Goal: Task Accomplishment & Management: Complete application form

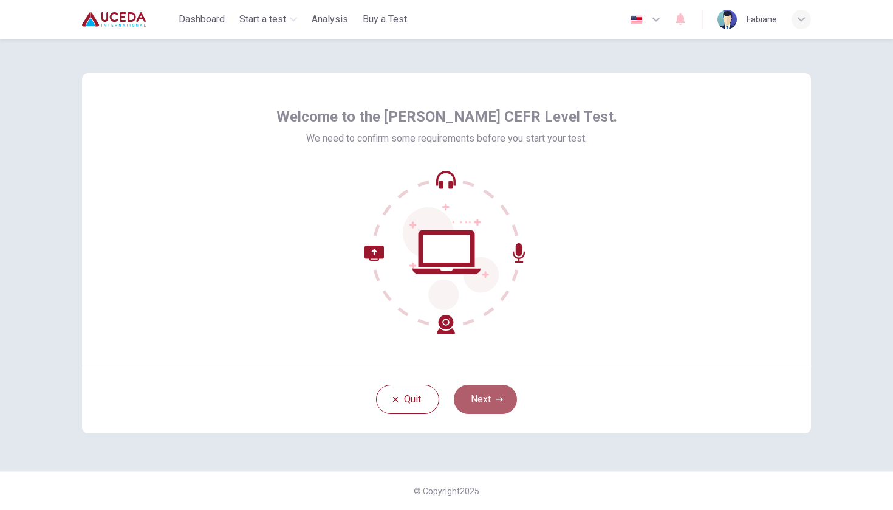
click at [484, 397] on button "Next" at bounding box center [485, 399] width 63 height 29
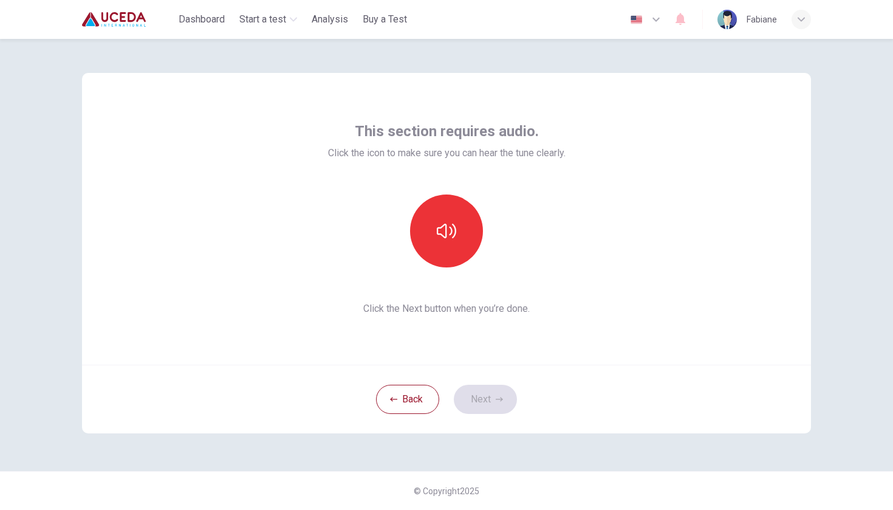
click at [484, 398] on div "Back Next" at bounding box center [446, 399] width 729 height 69
click at [454, 224] on icon "button" at bounding box center [446, 230] width 19 height 19
click at [484, 397] on button "Next" at bounding box center [485, 399] width 63 height 29
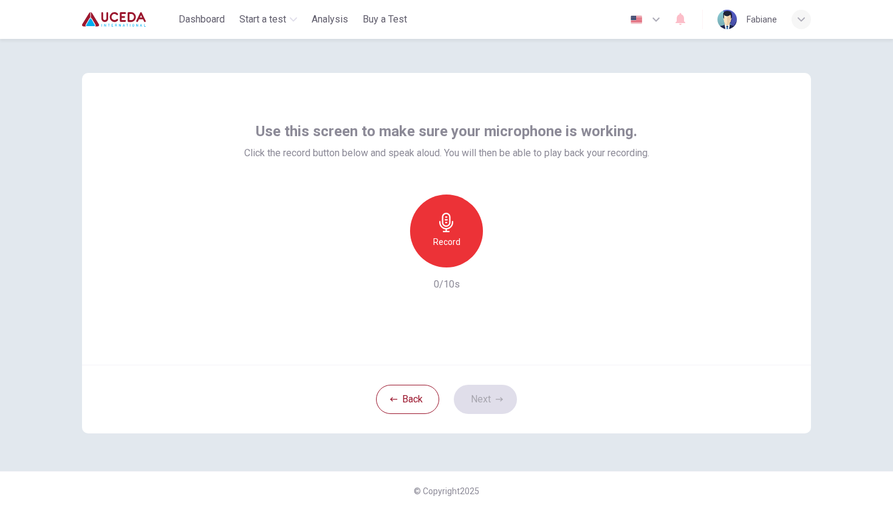
click at [463, 263] on div "Record" at bounding box center [446, 230] width 73 height 73
click at [501, 407] on button "Next" at bounding box center [485, 399] width 63 height 29
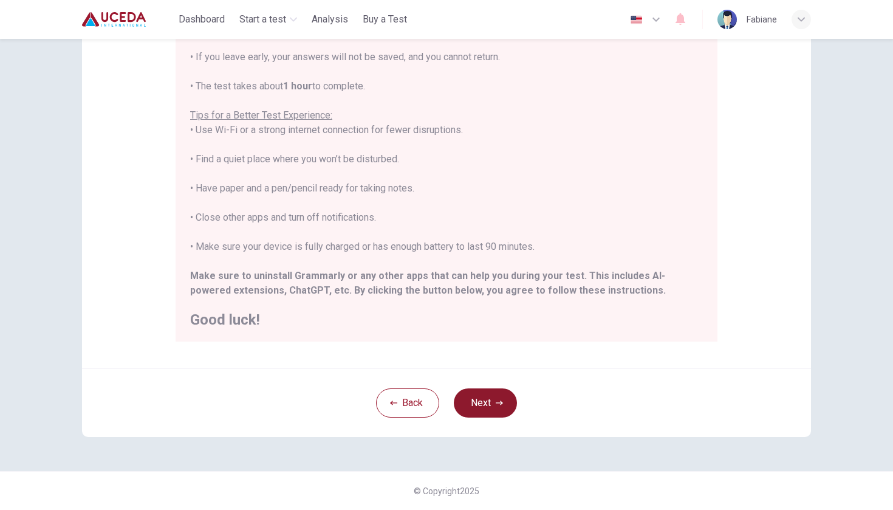
scroll to position [166, 0]
click at [499, 402] on icon "button" at bounding box center [499, 402] width 7 height 7
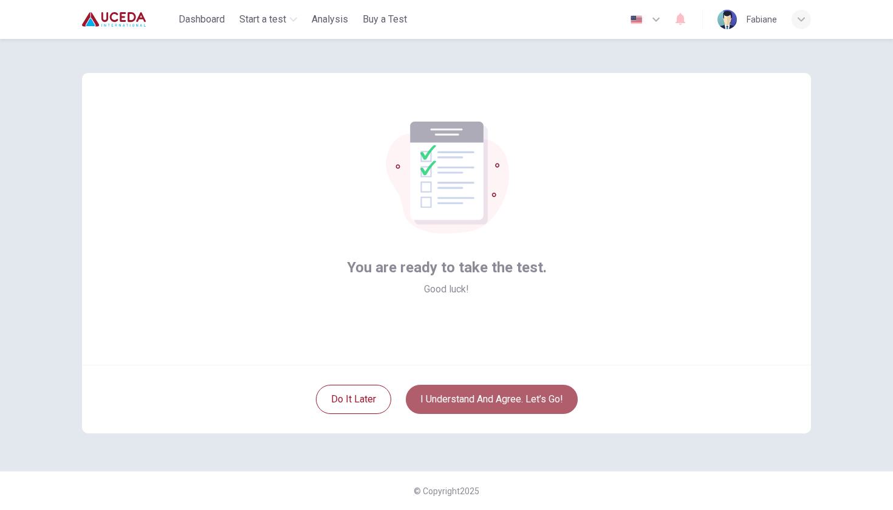
click at [485, 406] on button "I understand and agree. Let’s go!" at bounding box center [492, 399] width 172 height 29
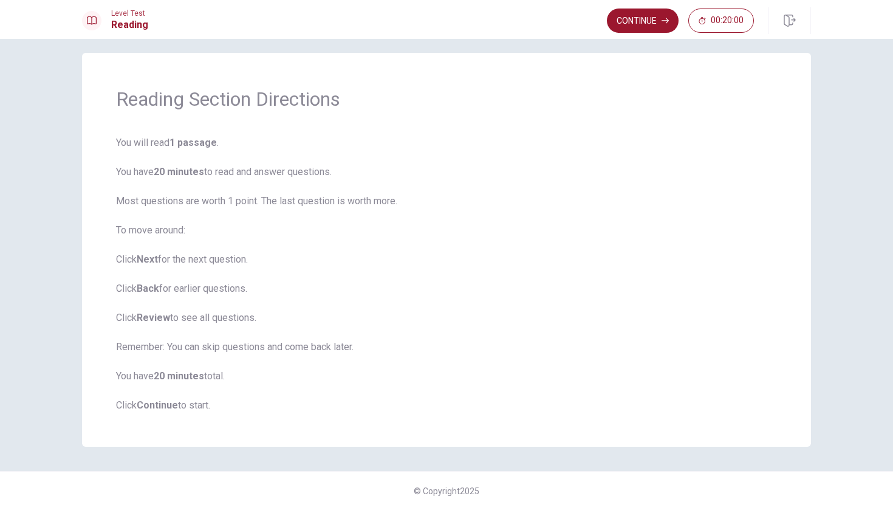
scroll to position [10, 0]
click at [623, 29] on button "Continue" at bounding box center [643, 21] width 72 height 24
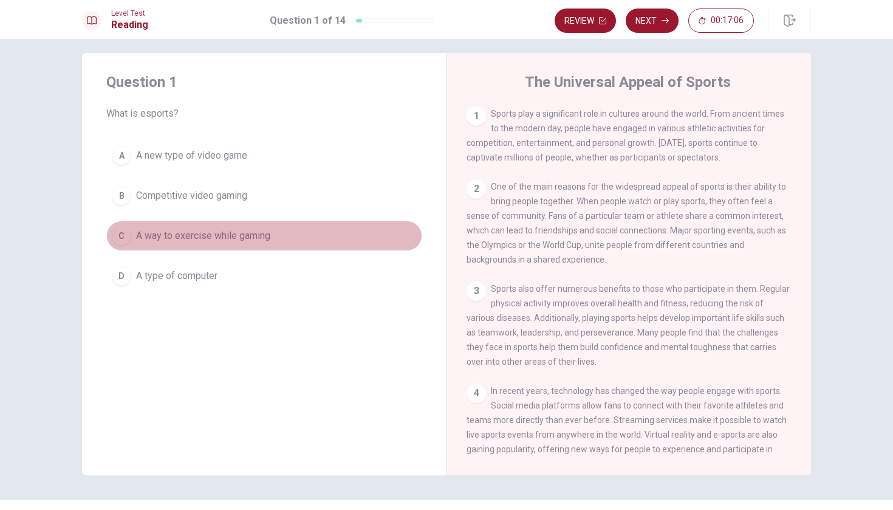
click at [213, 241] on span "A way to exercise while gaming" at bounding box center [203, 235] width 134 height 15
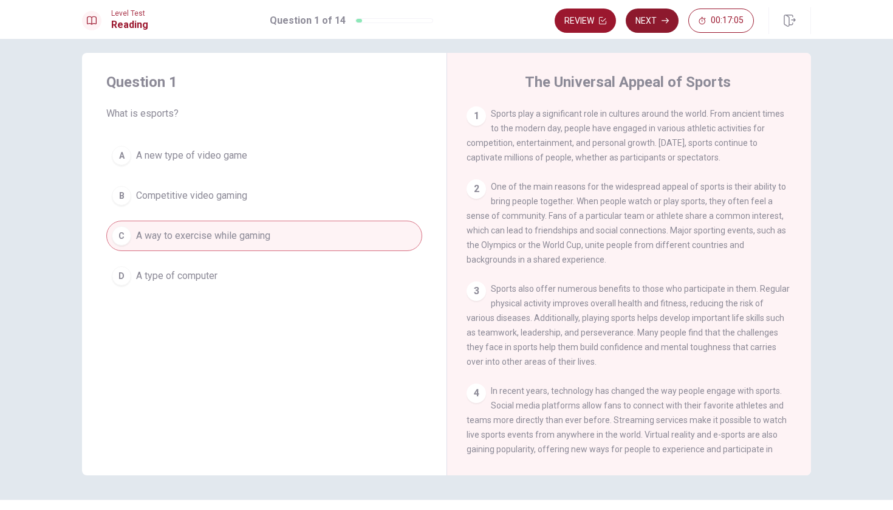
click at [647, 18] on button "Next" at bounding box center [652, 21] width 53 height 24
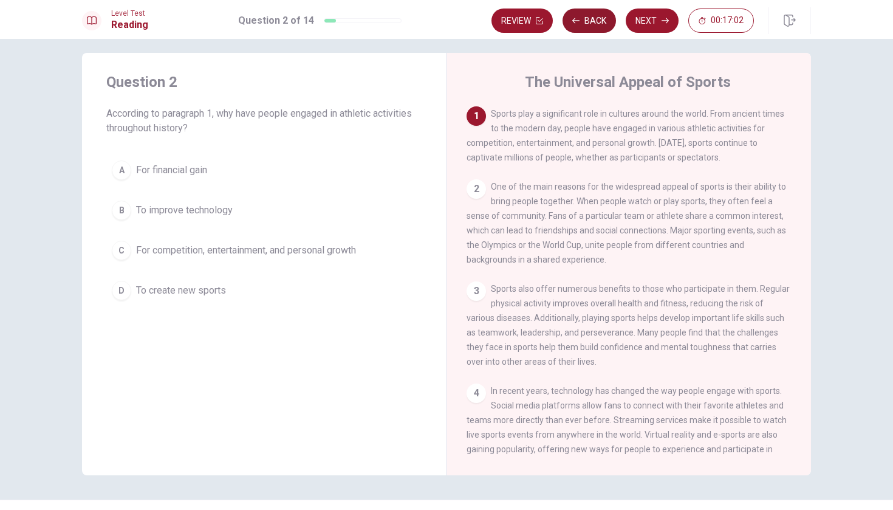
click at [603, 26] on button "Back" at bounding box center [589, 21] width 53 height 24
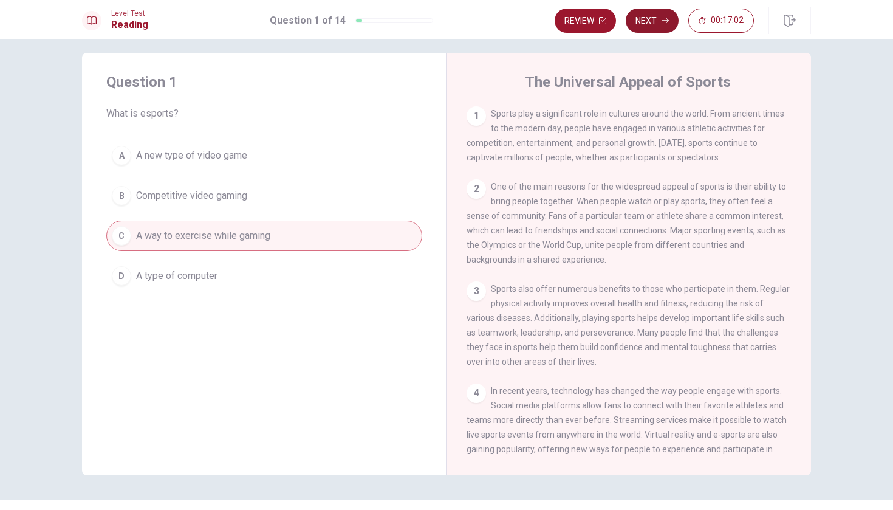
click at [668, 19] on icon "button" at bounding box center [665, 20] width 7 height 5
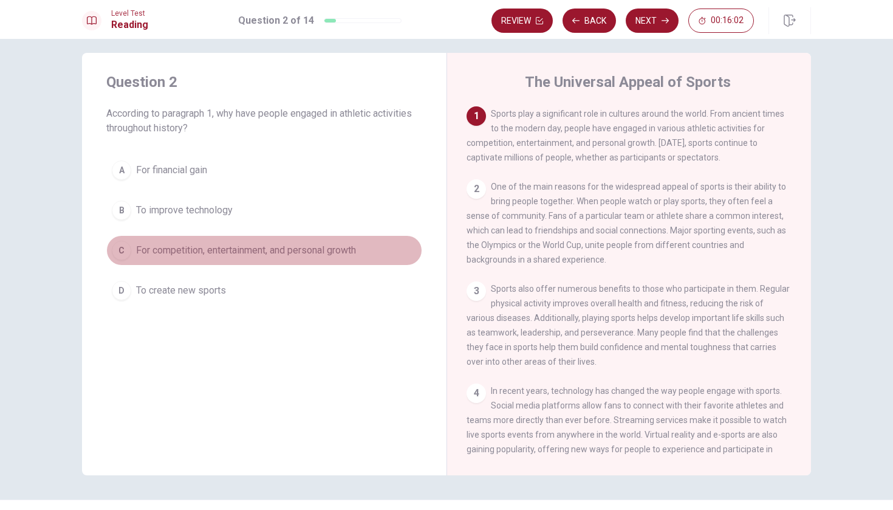
click at [269, 253] on span "For competition, entertainment, and personal growth" at bounding box center [246, 250] width 220 height 15
click at [280, 242] on button "C For competition, entertainment, and personal growth" at bounding box center [264, 250] width 316 height 30
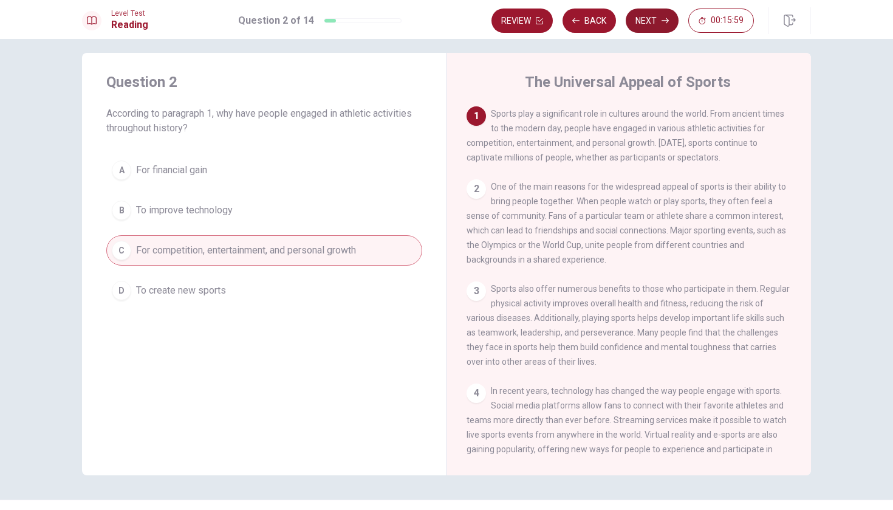
click at [649, 29] on button "Next" at bounding box center [652, 21] width 53 height 24
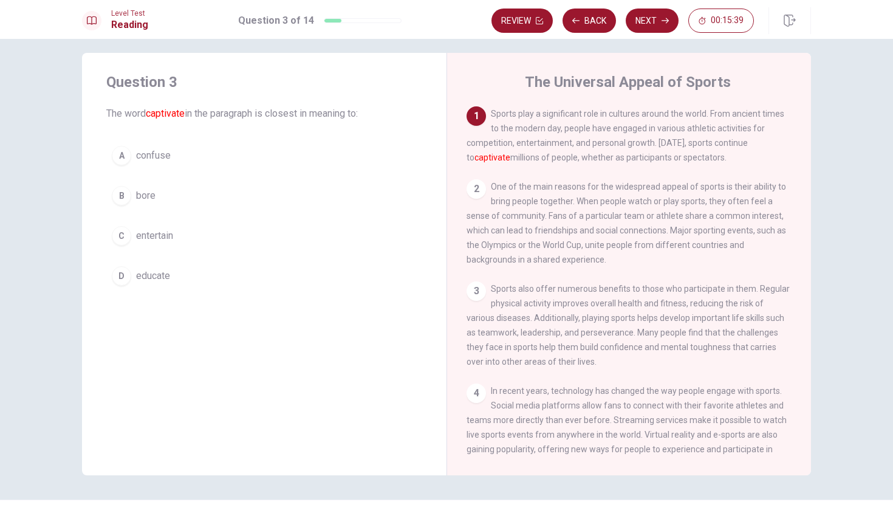
click at [173, 234] on span "entertain" at bounding box center [154, 235] width 37 height 15
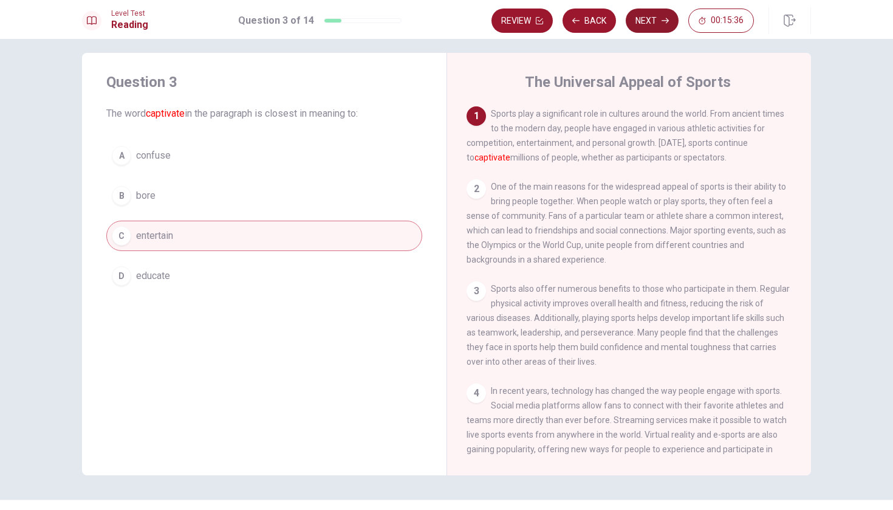
click at [649, 30] on button "Next" at bounding box center [652, 21] width 53 height 24
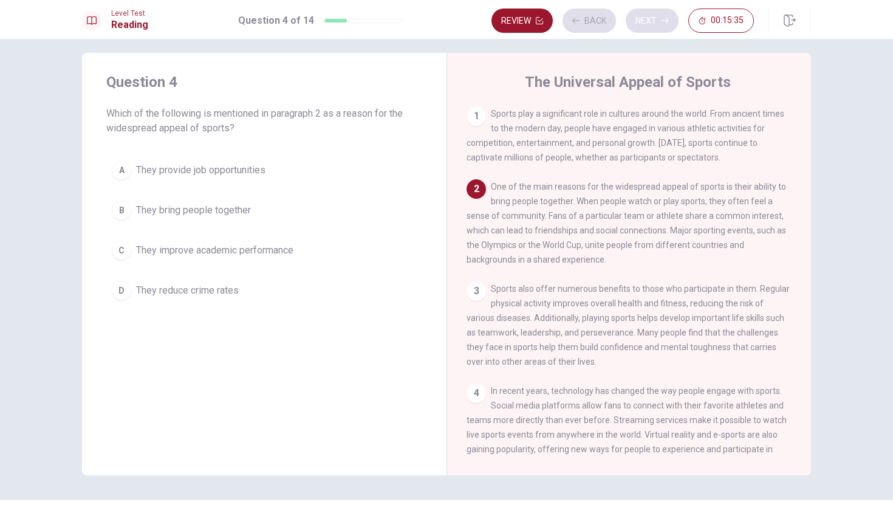
scroll to position [73, 0]
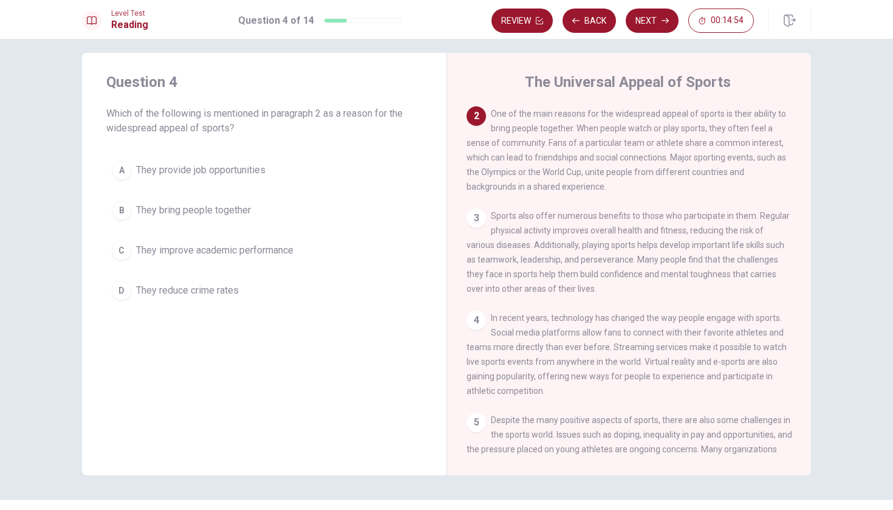
click at [241, 205] on span "They bring people together" at bounding box center [193, 210] width 115 height 15
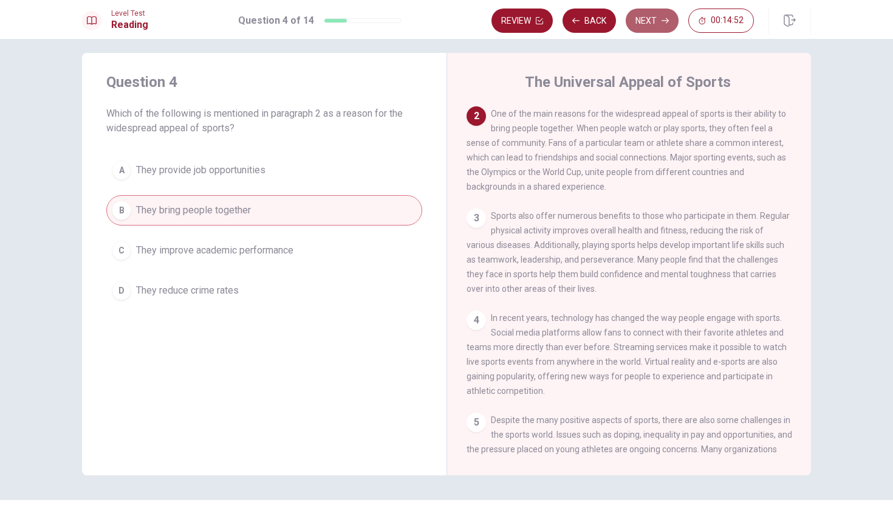
click at [666, 29] on button "Next" at bounding box center [652, 21] width 53 height 24
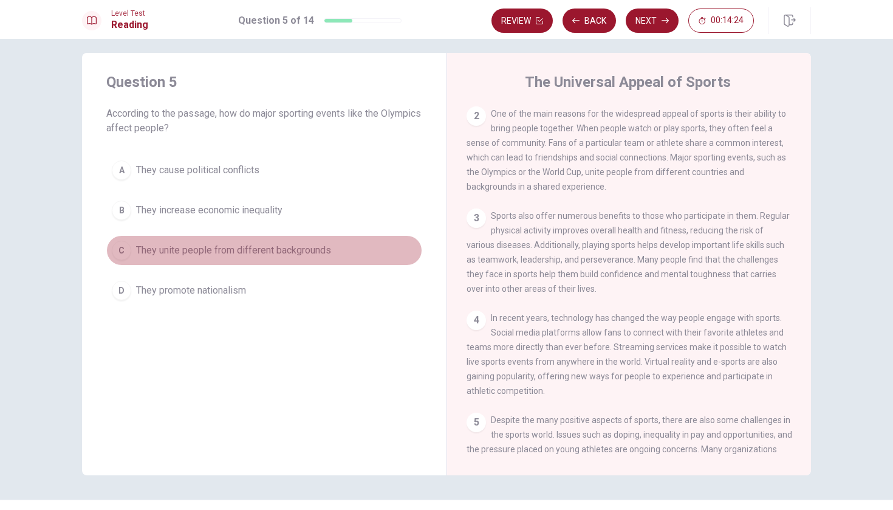
click at [277, 238] on button "C They unite people from different backgrounds" at bounding box center [264, 250] width 316 height 30
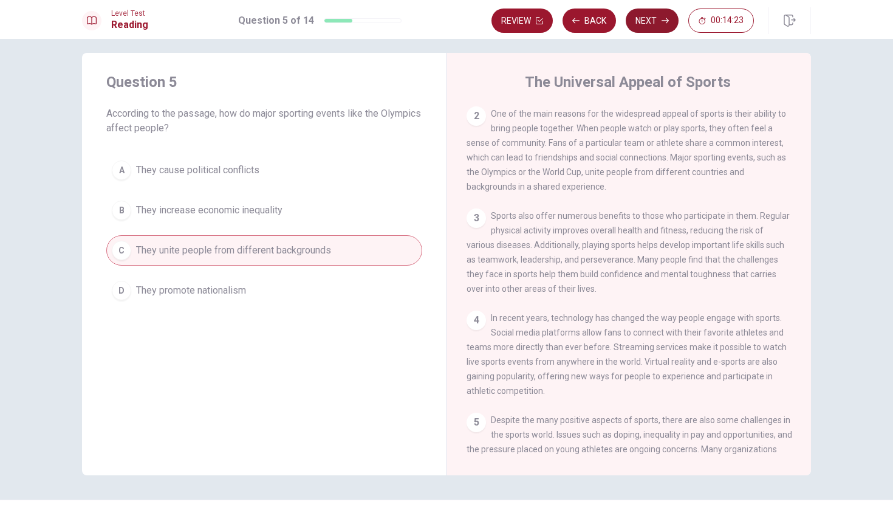
click at [647, 20] on button "Next" at bounding box center [652, 21] width 53 height 24
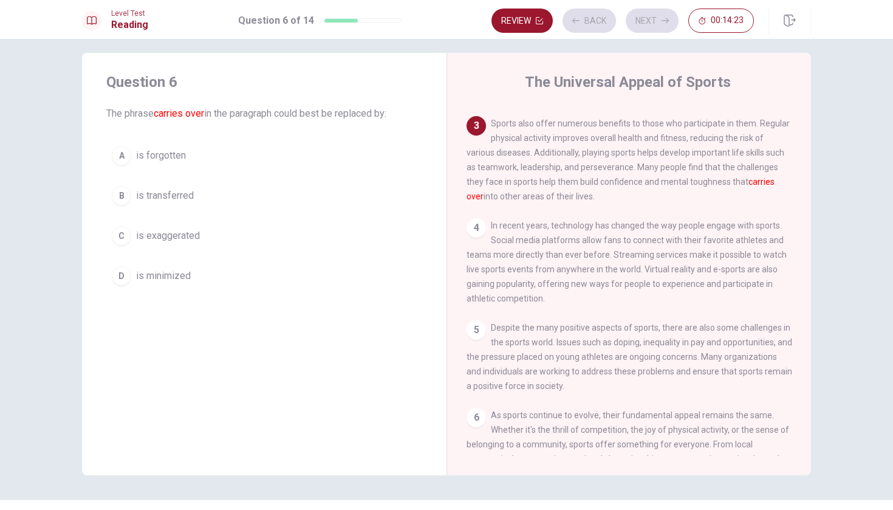
scroll to position [175, 0]
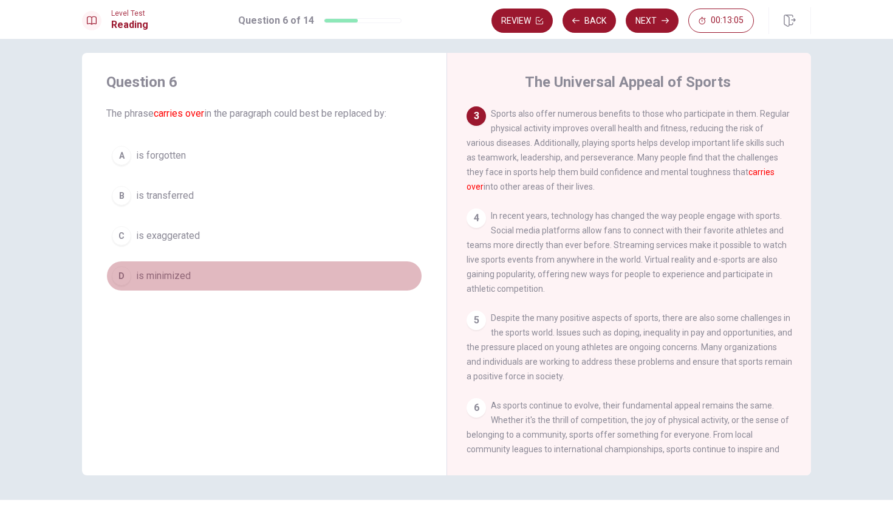
click at [138, 277] on span "is minimized" at bounding box center [163, 276] width 55 height 15
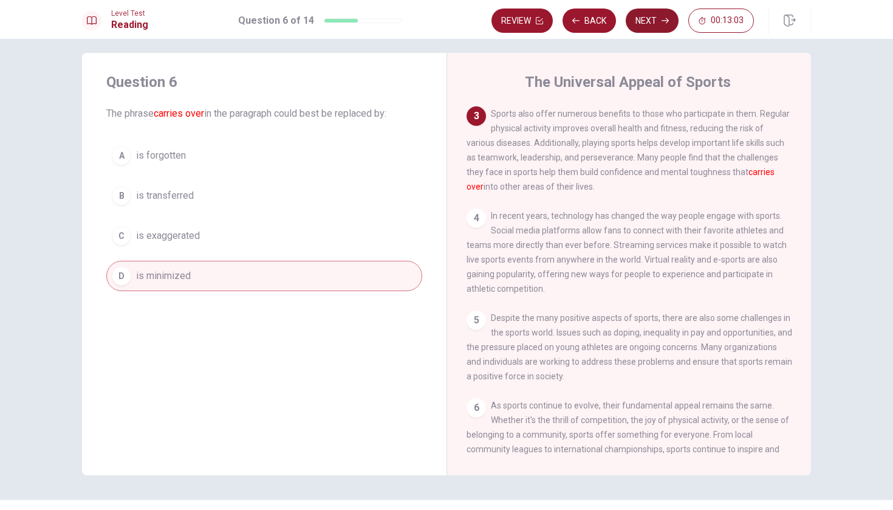
click at [639, 26] on button "Next" at bounding box center [652, 21] width 53 height 24
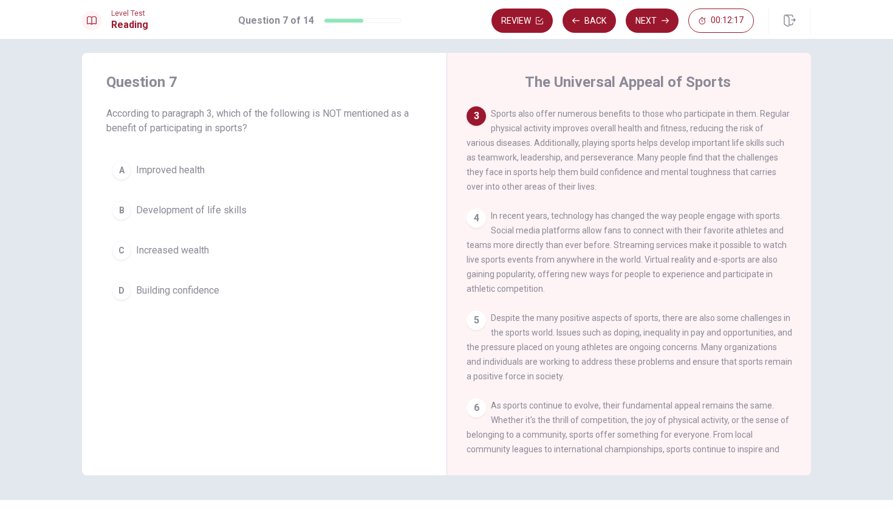
drag, startPoint x: 636, startPoint y: 142, endPoint x: 701, endPoint y: 145, distance: 65.1
click at [702, 145] on span "Sports also offer numerous benefits to those who participate in them. Regular p…" at bounding box center [628, 150] width 323 height 83
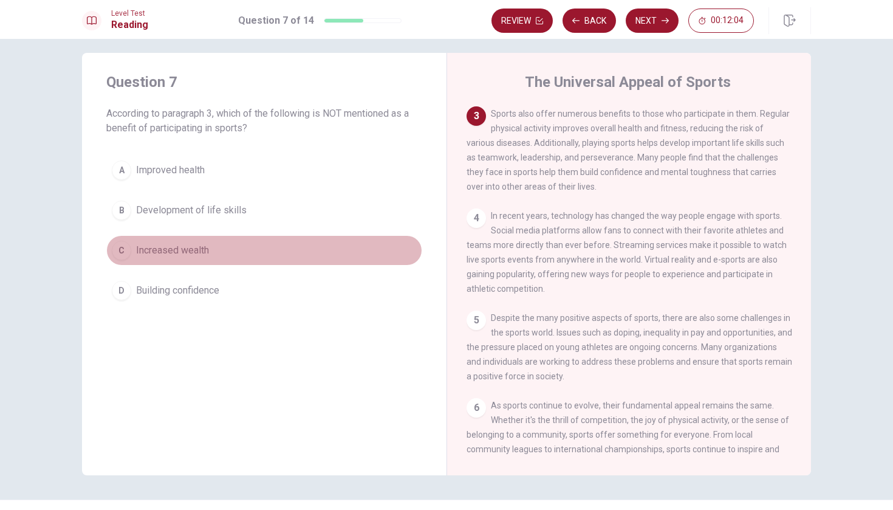
click at [200, 258] on button "C Increased wealth" at bounding box center [264, 250] width 316 height 30
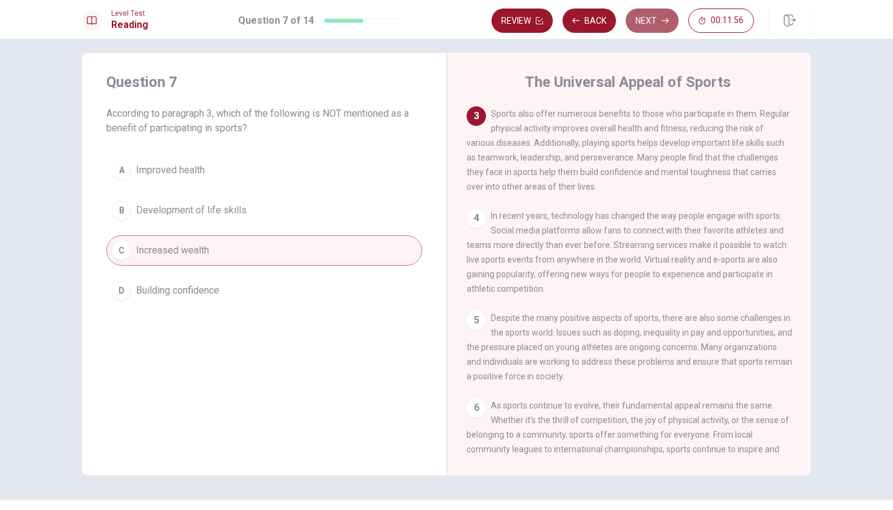
click at [660, 31] on button "Next" at bounding box center [652, 21] width 53 height 24
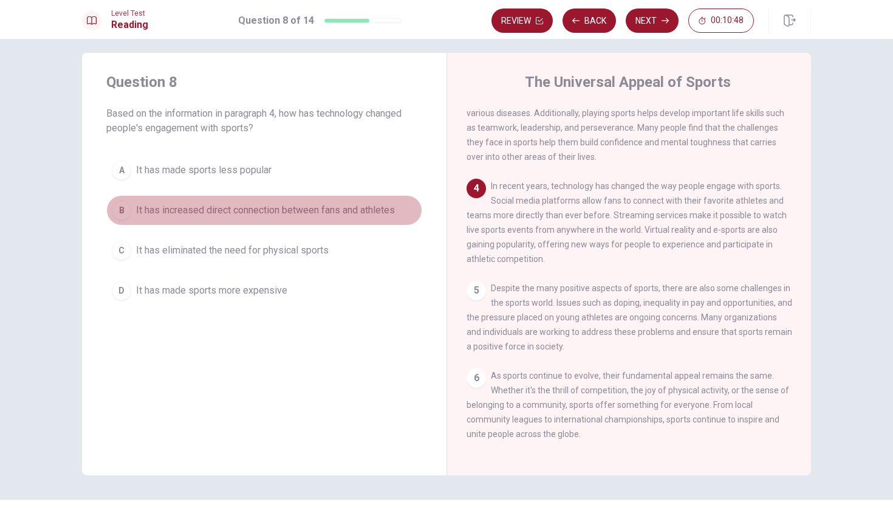
click at [375, 210] on span "It has increased direct connection between fans and athletes" at bounding box center [265, 210] width 259 height 15
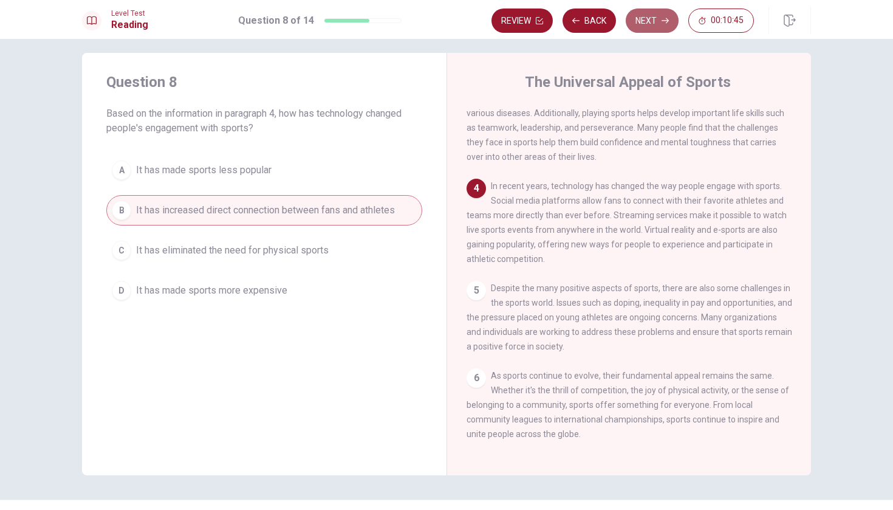
click at [644, 22] on button "Next" at bounding box center [652, 21] width 53 height 24
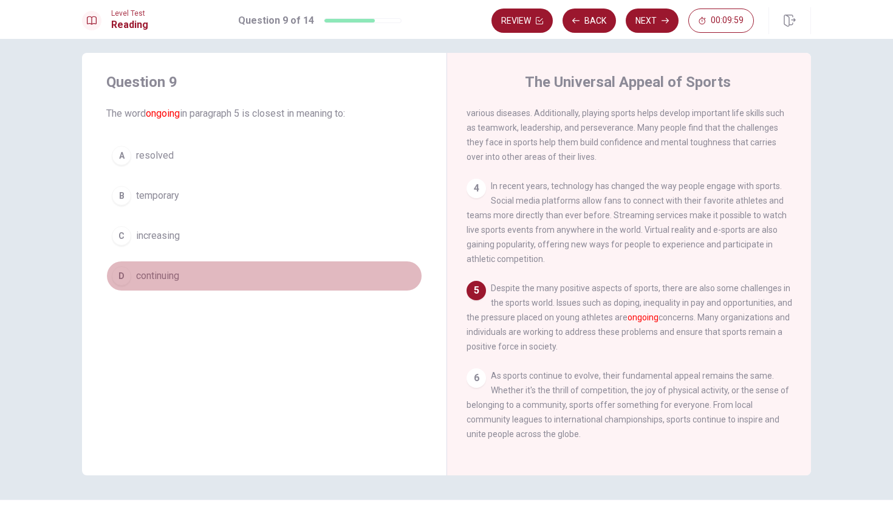
click at [111, 266] on button "D continuing" at bounding box center [264, 276] width 316 height 30
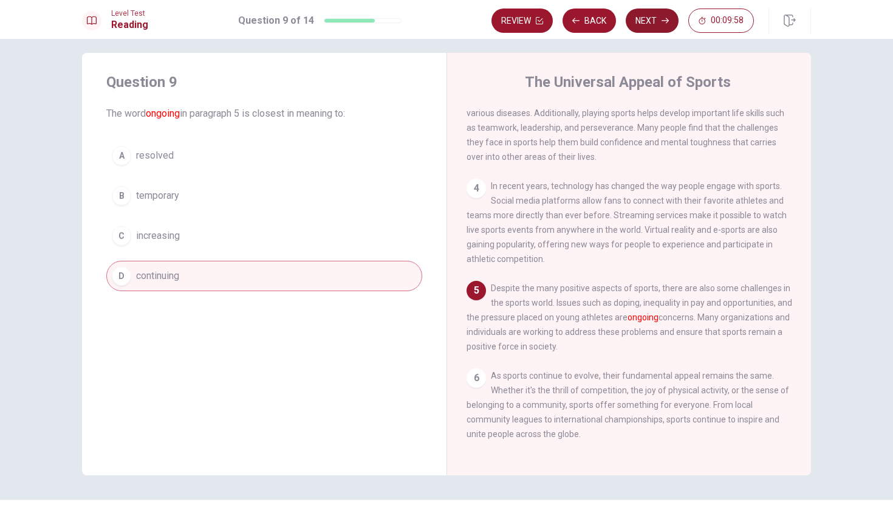
click at [649, 24] on button "Next" at bounding box center [652, 21] width 53 height 24
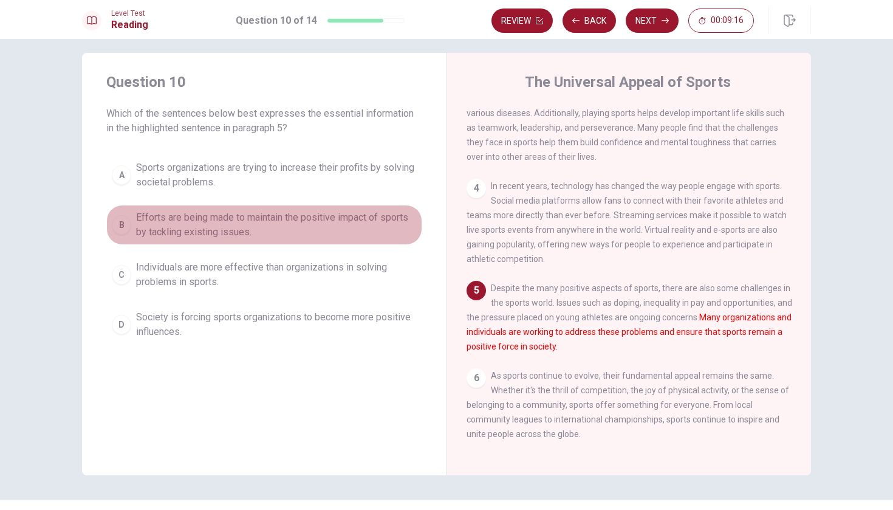
click at [204, 236] on span "Efforts are being made to maintain the positive impact of sports by tackling ex…" at bounding box center [276, 224] width 281 height 29
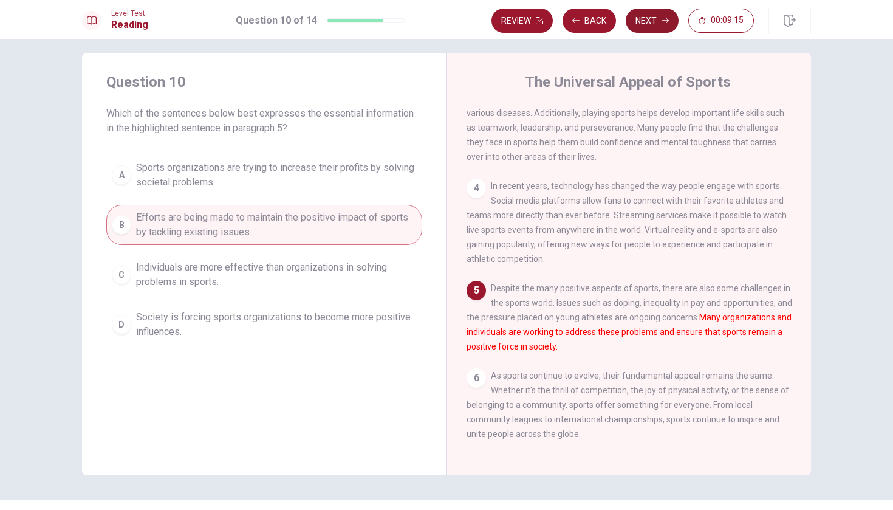
click at [660, 19] on button "Next" at bounding box center [652, 21] width 53 height 24
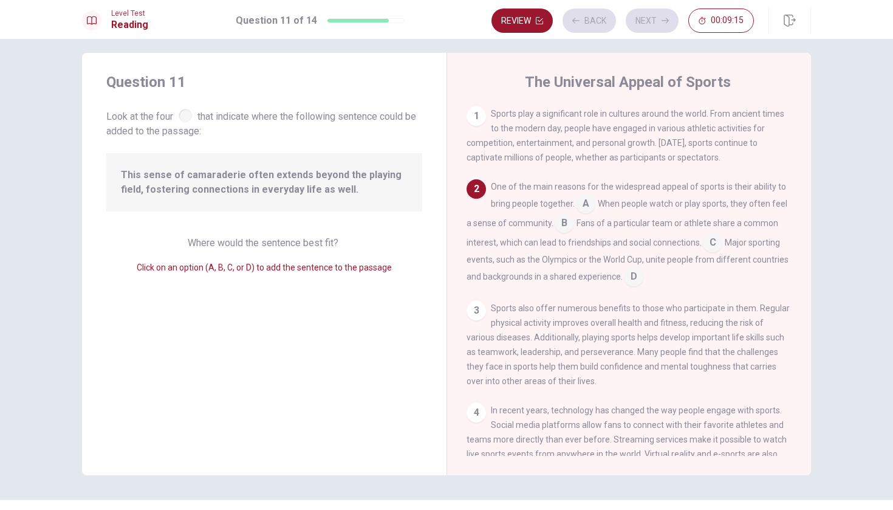
scroll to position [73, 0]
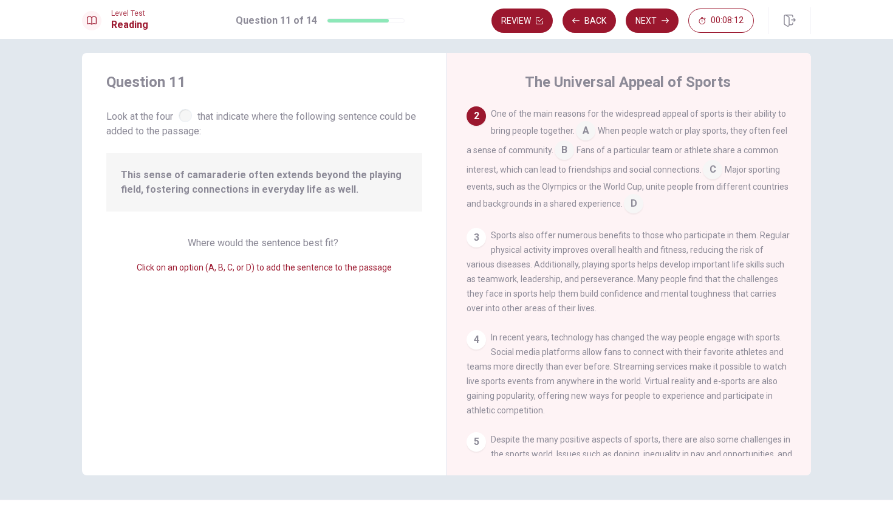
click at [714, 168] on input at bounding box center [712, 170] width 19 height 19
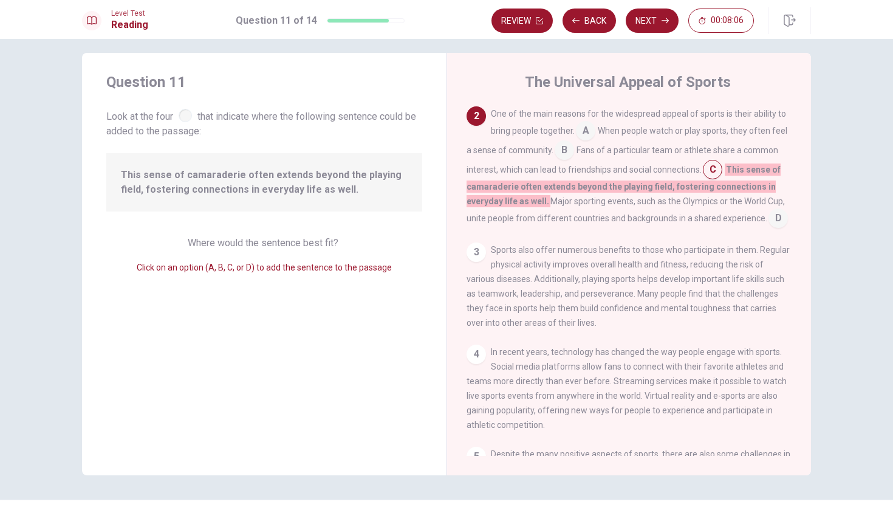
click at [769, 212] on input at bounding box center [778, 219] width 19 height 19
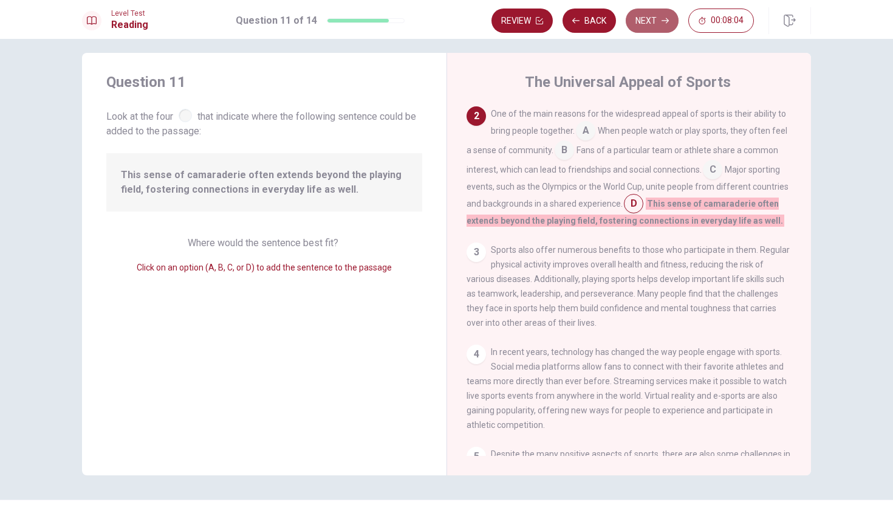
click at [659, 16] on button "Next" at bounding box center [652, 21] width 53 height 24
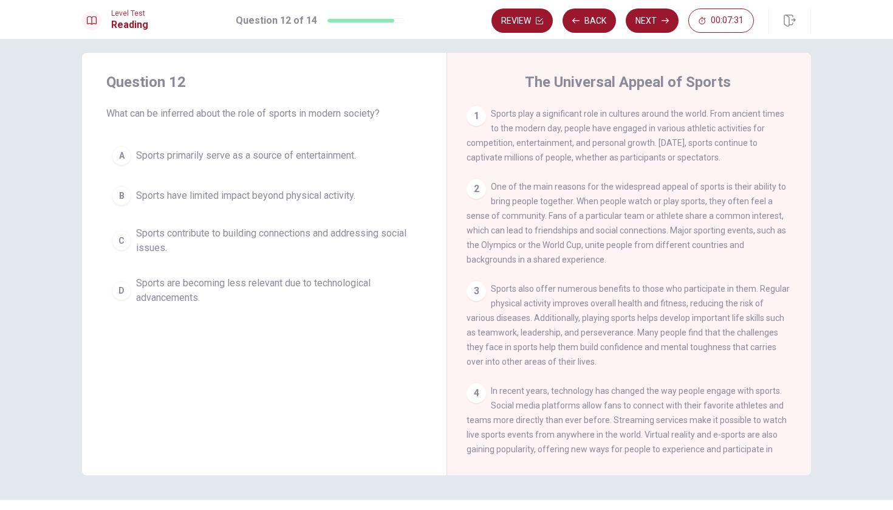
click at [203, 247] on span "Sports contribute to building connections and addressing social issues." at bounding box center [276, 240] width 281 height 29
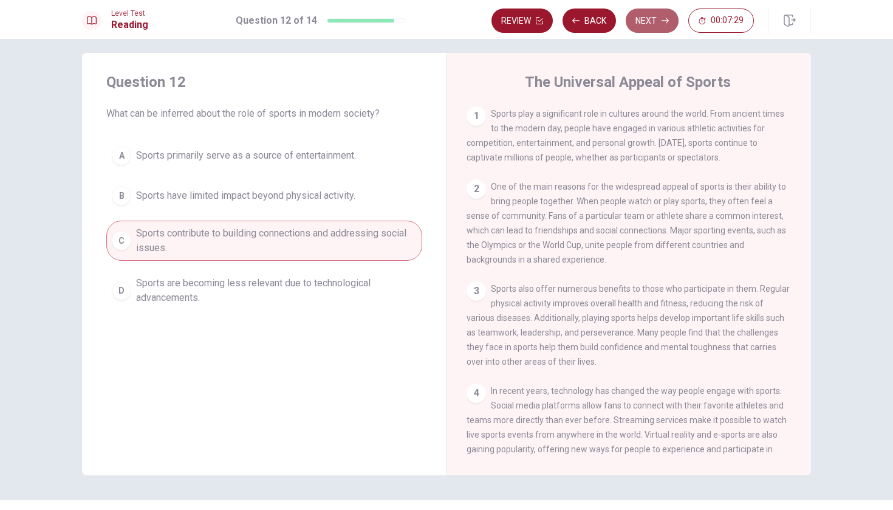
click at [646, 27] on button "Next" at bounding box center [652, 21] width 53 height 24
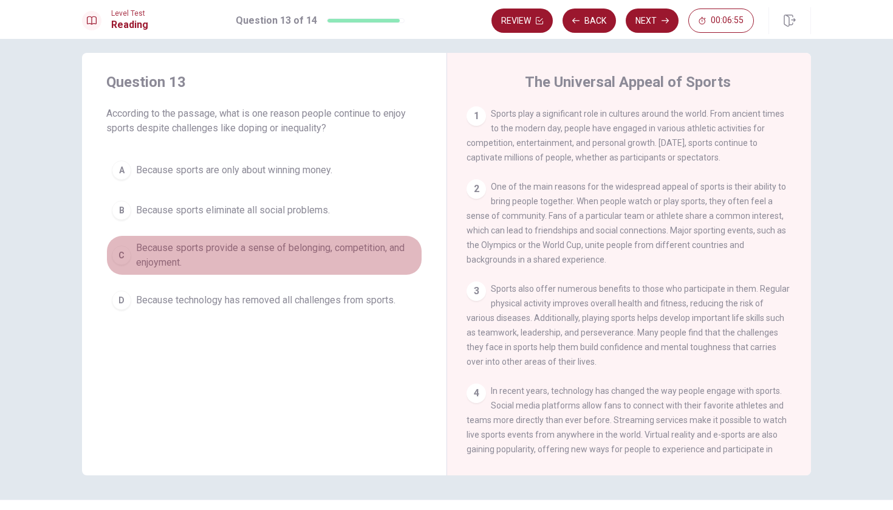
click at [340, 249] on span "Because sports provide a sense of belonging, competition, and enjoyment." at bounding box center [276, 255] width 281 height 29
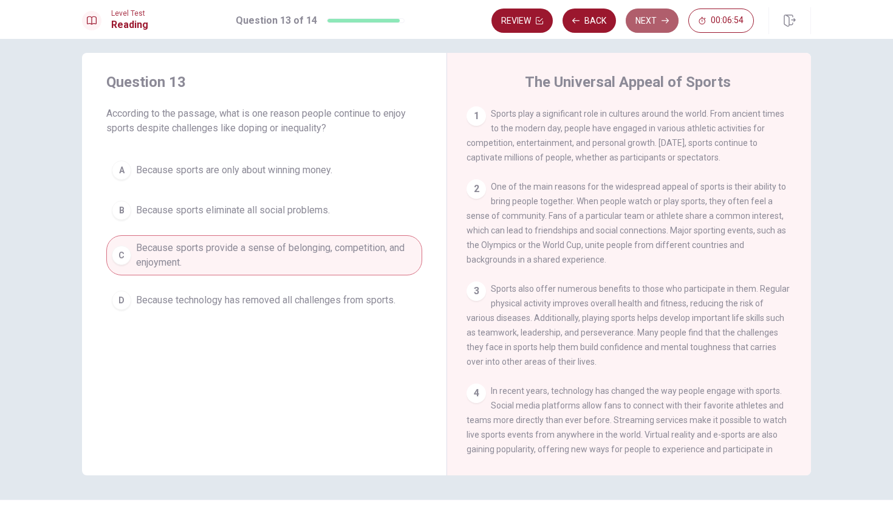
click at [653, 21] on button "Next" at bounding box center [652, 21] width 53 height 24
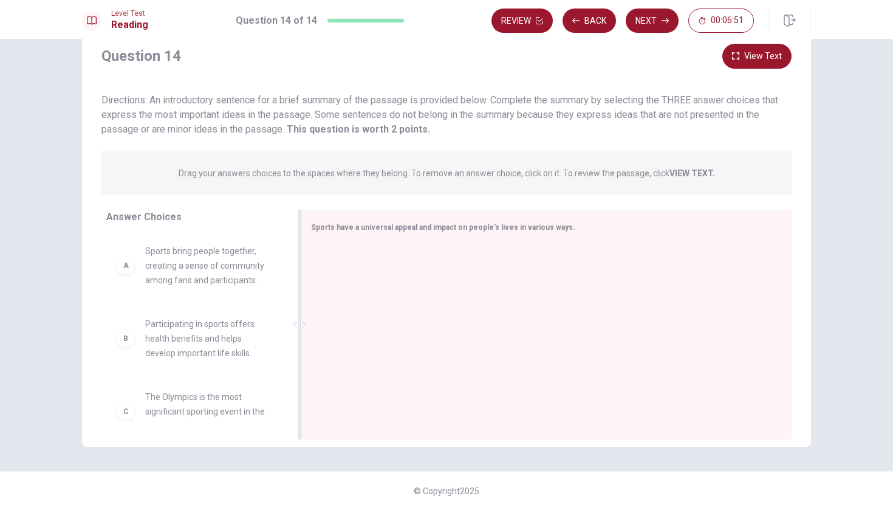
scroll to position [39, 0]
drag, startPoint x: 215, startPoint y: 273, endPoint x: 396, endPoint y: 276, distance: 181.1
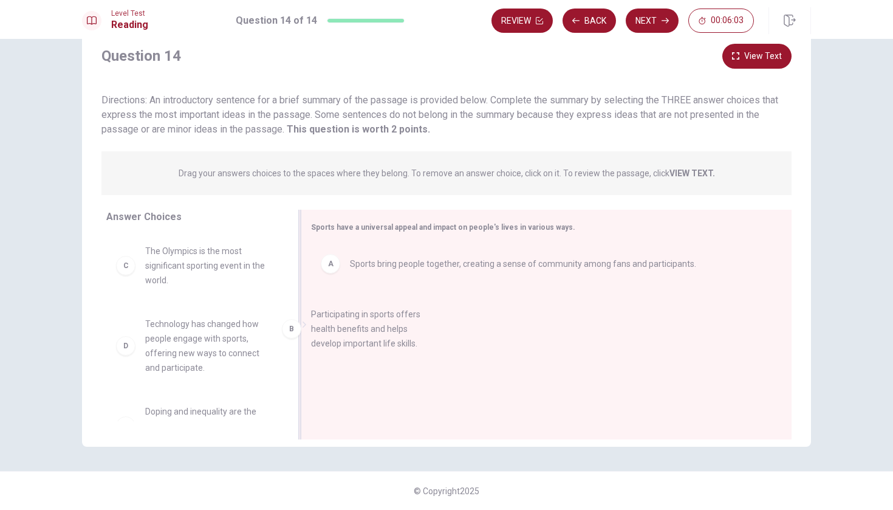
drag, startPoint x: 229, startPoint y: 273, endPoint x: 402, endPoint y: 338, distance: 185.0
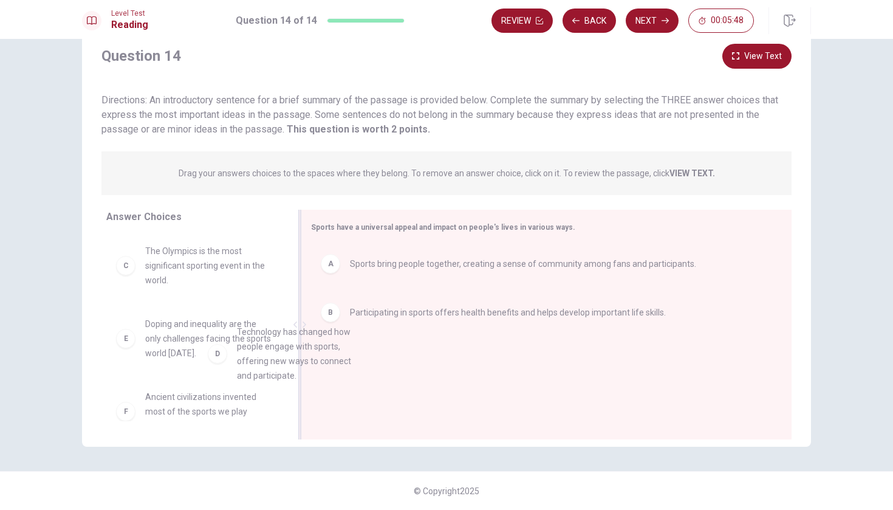
drag, startPoint x: 221, startPoint y: 343, endPoint x: 407, endPoint y: 369, distance: 187.8
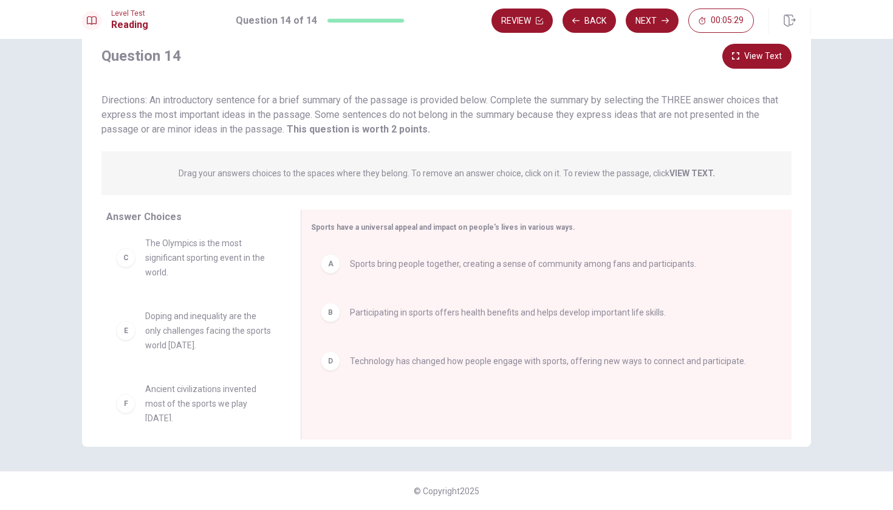
scroll to position [7, 0]
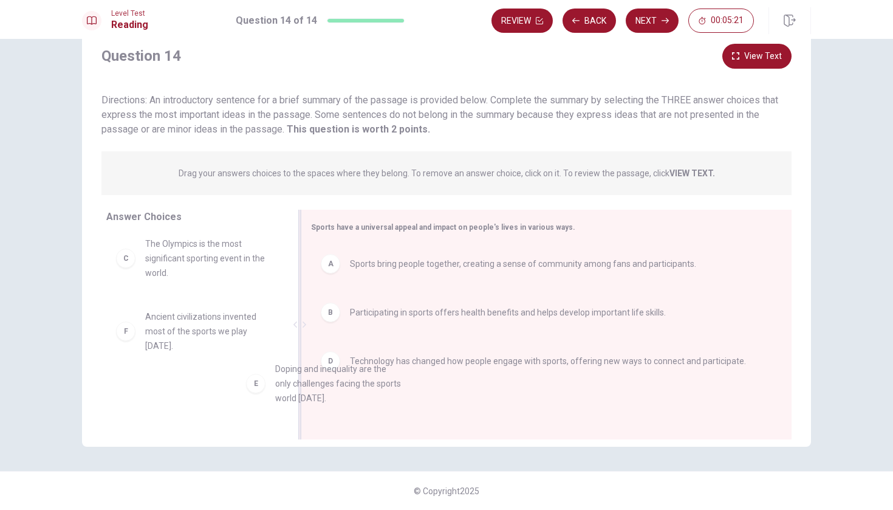
drag, startPoint x: 229, startPoint y: 336, endPoint x: 365, endPoint y: 388, distance: 145.6
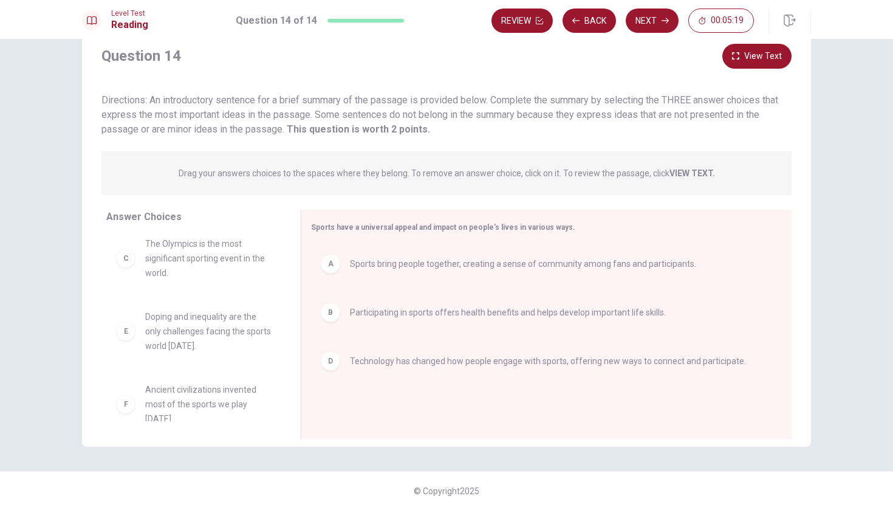
click at [202, 331] on span "Doping and inequality are the only challenges facing the sports world [DATE]." at bounding box center [208, 331] width 126 height 44
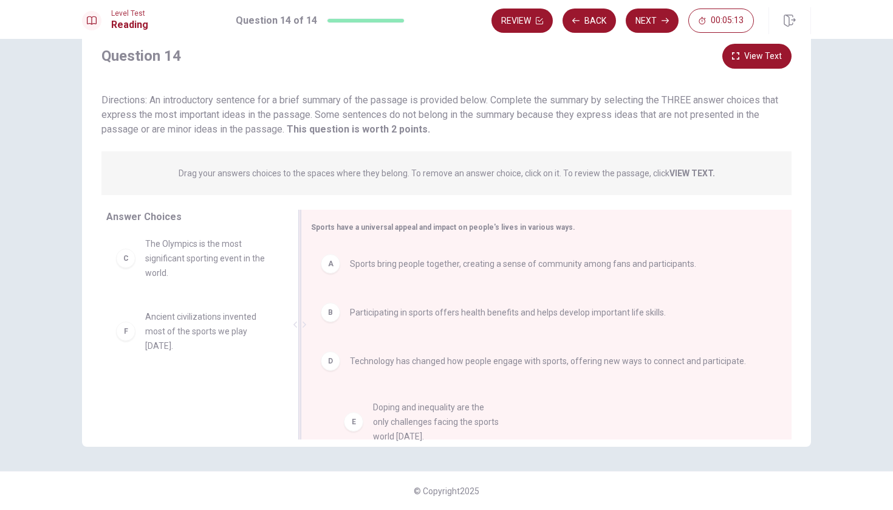
drag, startPoint x: 202, startPoint y: 330, endPoint x: 434, endPoint y: 422, distance: 249.6
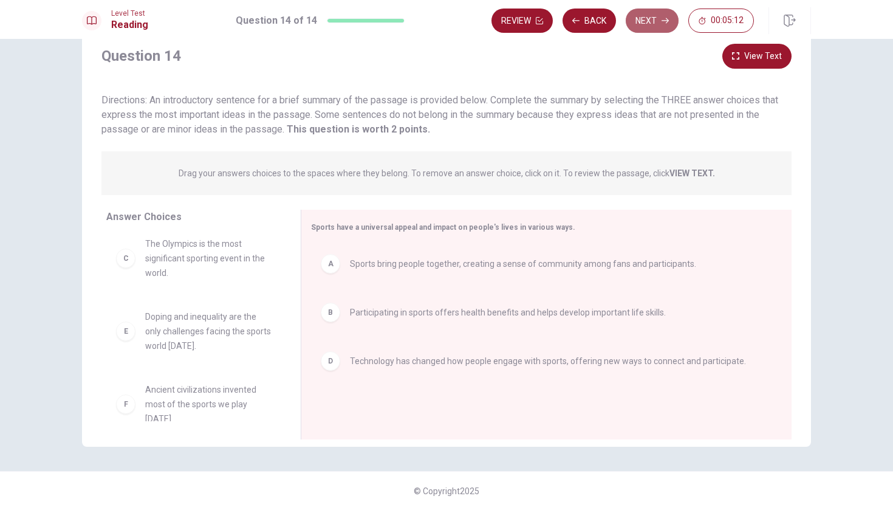
click at [659, 24] on button "Next" at bounding box center [652, 21] width 53 height 24
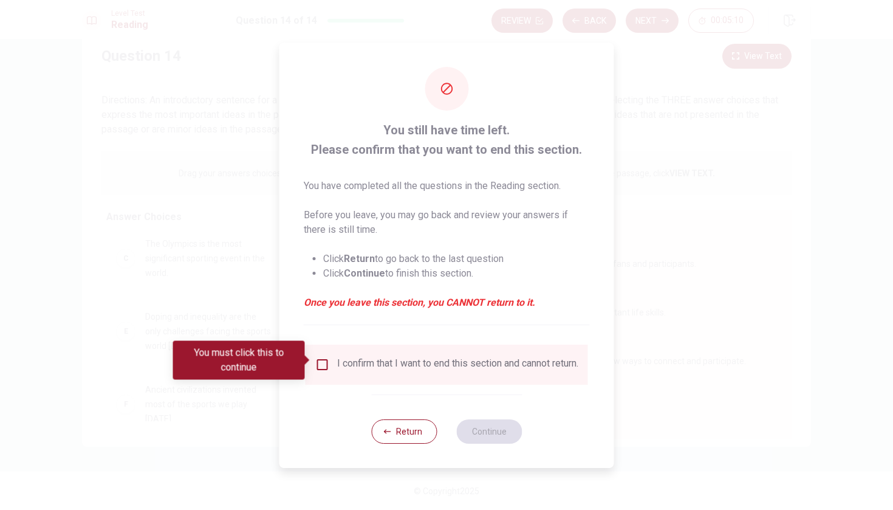
click at [386, 358] on div "I confirm that I want to end this section and cannot return." at bounding box center [457, 364] width 241 height 15
click at [325, 363] on input "You must click this to continue" at bounding box center [322, 364] width 15 height 15
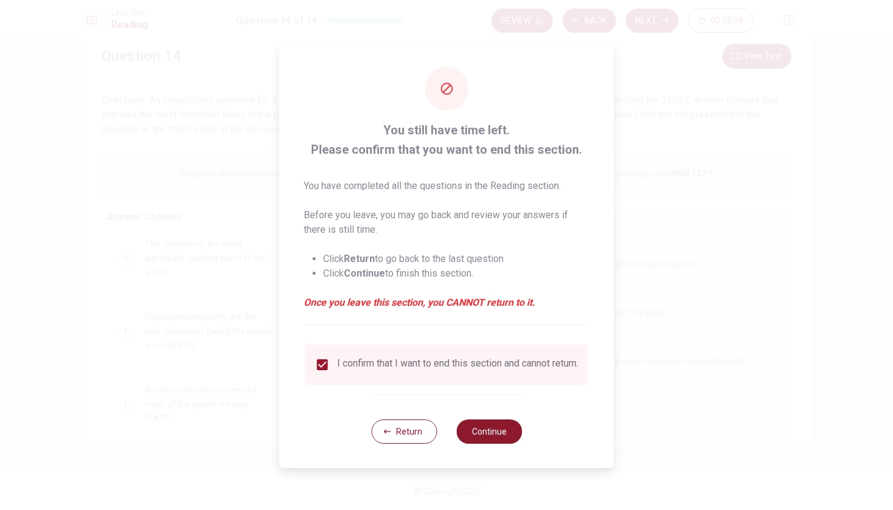
click at [499, 436] on button "Continue" at bounding box center [489, 431] width 66 height 24
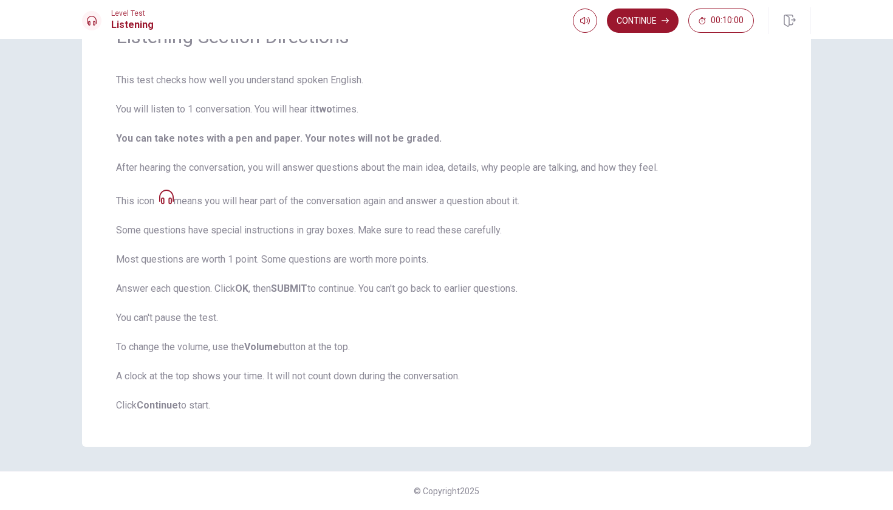
scroll to position [73, 0]
click at [640, 22] on button "Continue" at bounding box center [643, 21] width 72 height 24
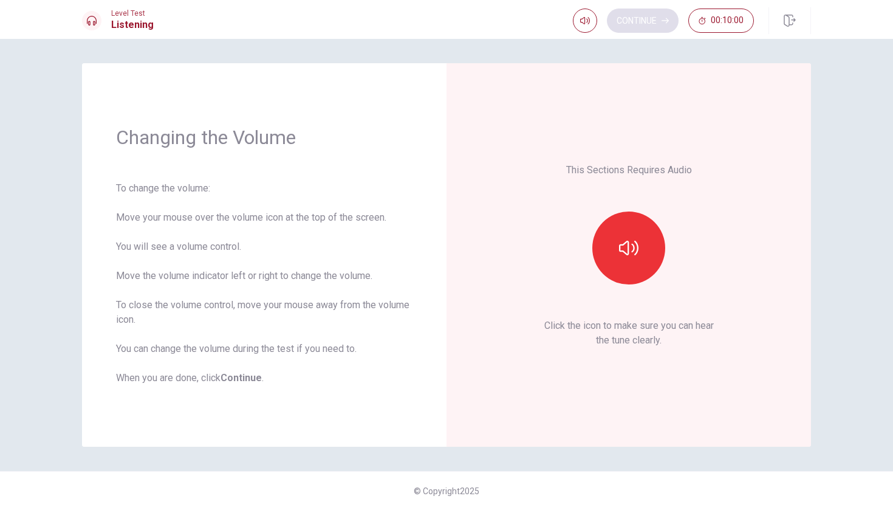
scroll to position [0, 0]
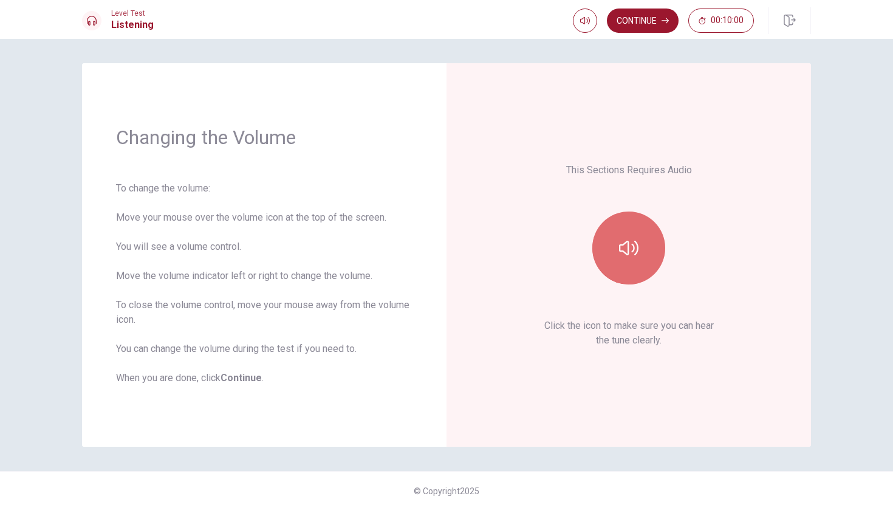
click at [606, 248] on button "button" at bounding box center [628, 247] width 73 height 73
click at [649, 25] on button "Continue" at bounding box center [643, 21] width 72 height 24
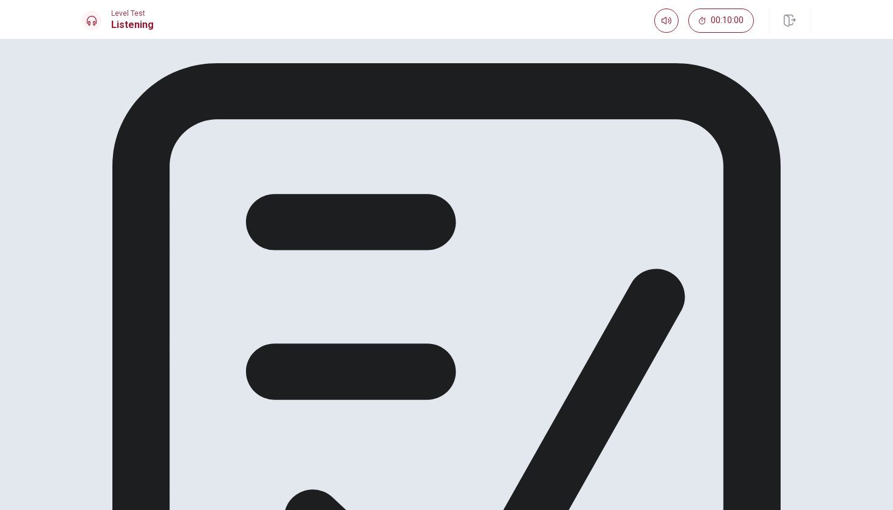
click at [533, 161] on div "Get ready to answer the questions. You may use your notes to help you answer." at bounding box center [446, 444] width 729 height 762
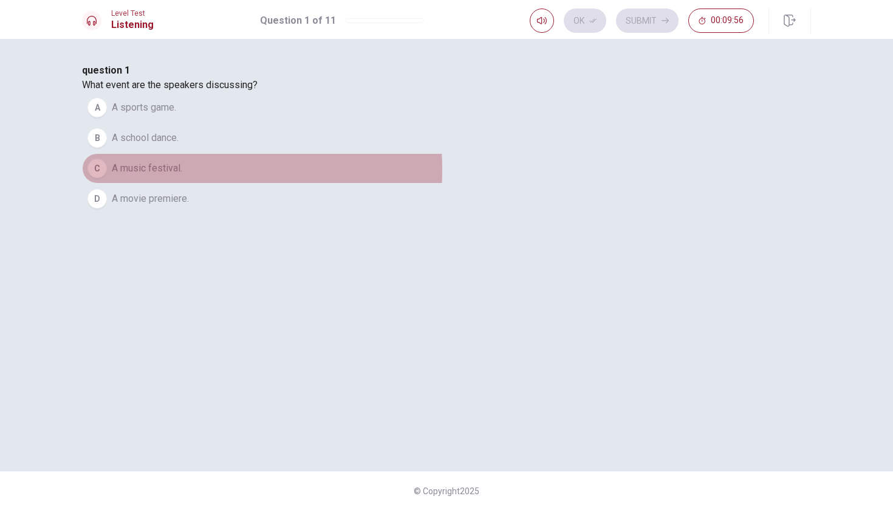
click at [182, 176] on span "A music festival." at bounding box center [147, 168] width 70 height 15
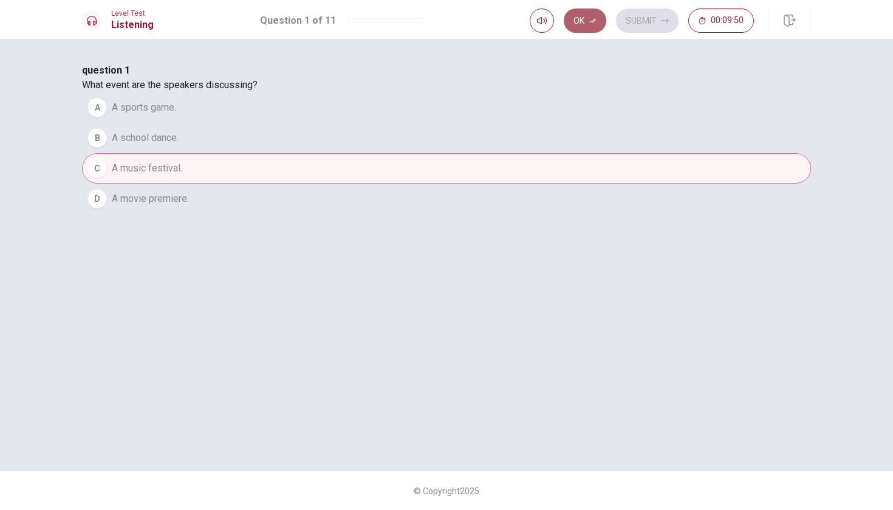
click at [598, 22] on button "Ok" at bounding box center [585, 21] width 43 height 24
click at [632, 18] on button "Submit" at bounding box center [647, 21] width 63 height 24
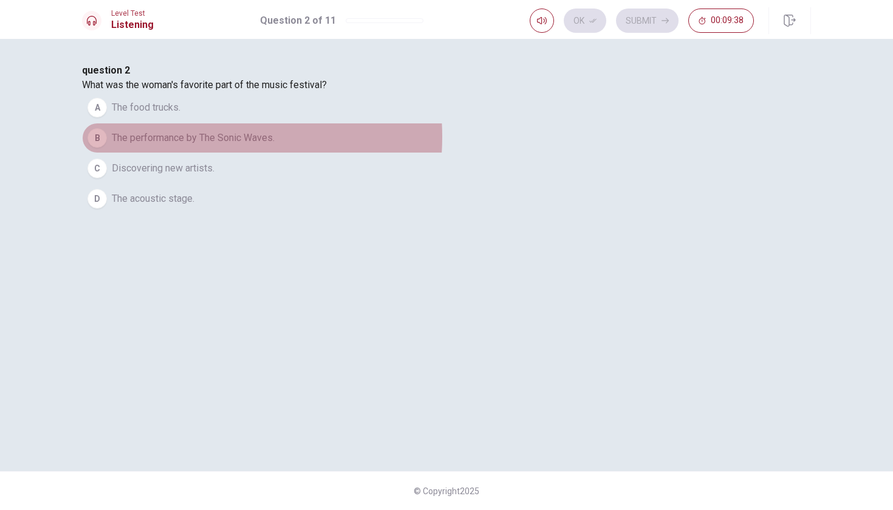
click at [275, 145] on span "The performance by The Sonic Waves." at bounding box center [193, 138] width 163 height 15
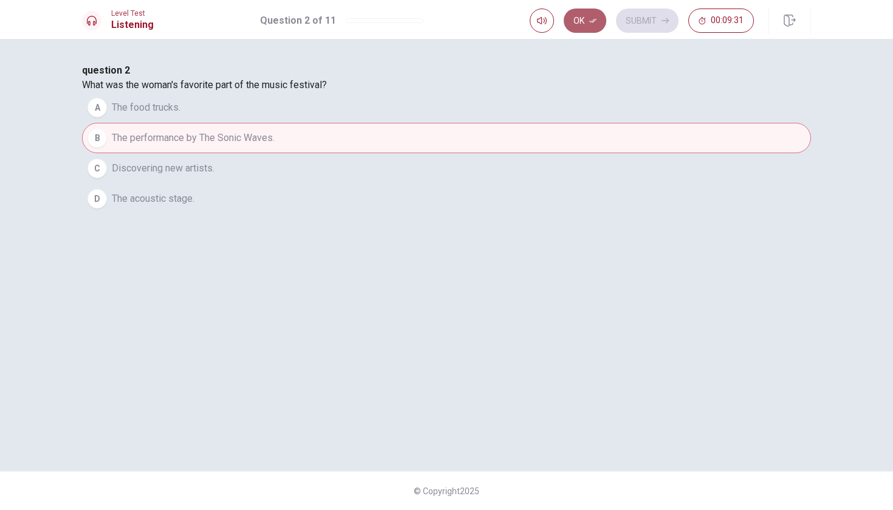
click at [581, 22] on button "Ok" at bounding box center [585, 21] width 43 height 24
click at [645, 20] on button "Submit" at bounding box center [647, 21] width 63 height 24
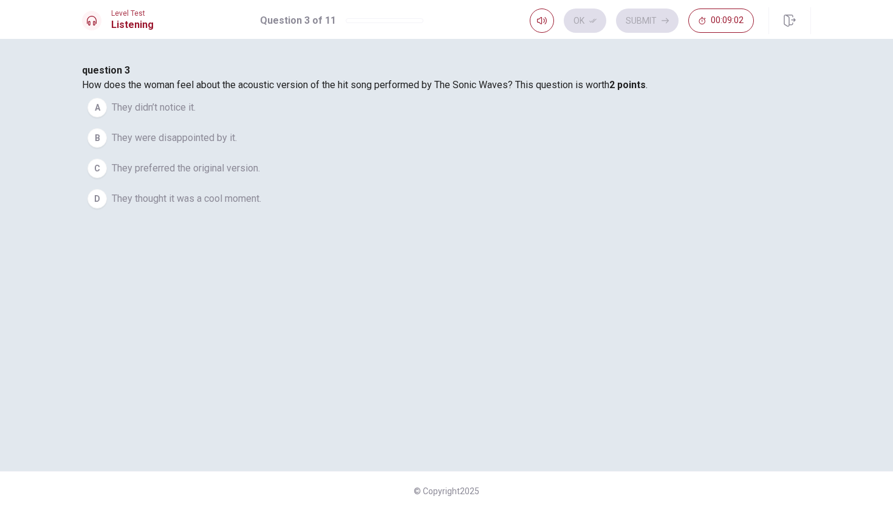
click at [260, 176] on span "They preferred the original version." at bounding box center [186, 168] width 148 height 15
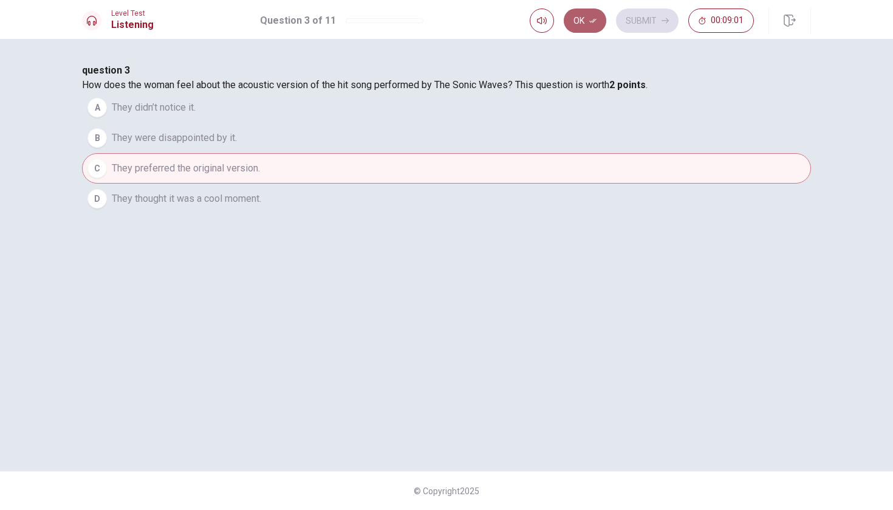
click at [595, 22] on icon "button" at bounding box center [592, 20] width 7 height 7
click at [657, 19] on button "Submit" at bounding box center [647, 21] width 63 height 24
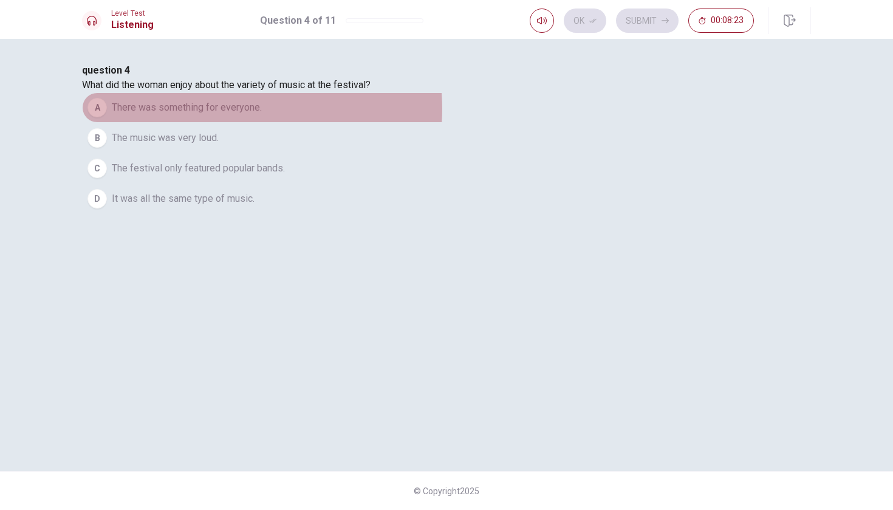
click at [262, 115] on span "There was something for everyone." at bounding box center [187, 107] width 150 height 15
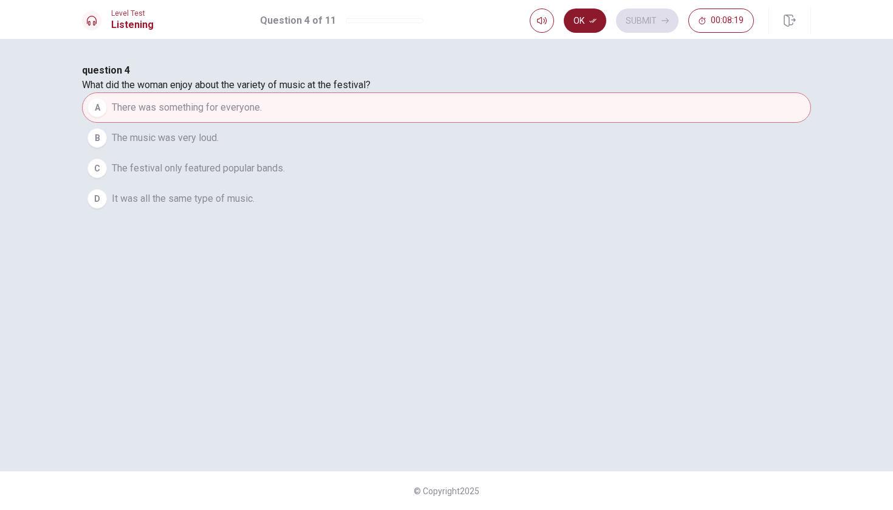
click at [585, 23] on button "Ok" at bounding box center [585, 21] width 43 height 24
click at [645, 24] on button "Submit" at bounding box center [647, 21] width 63 height 24
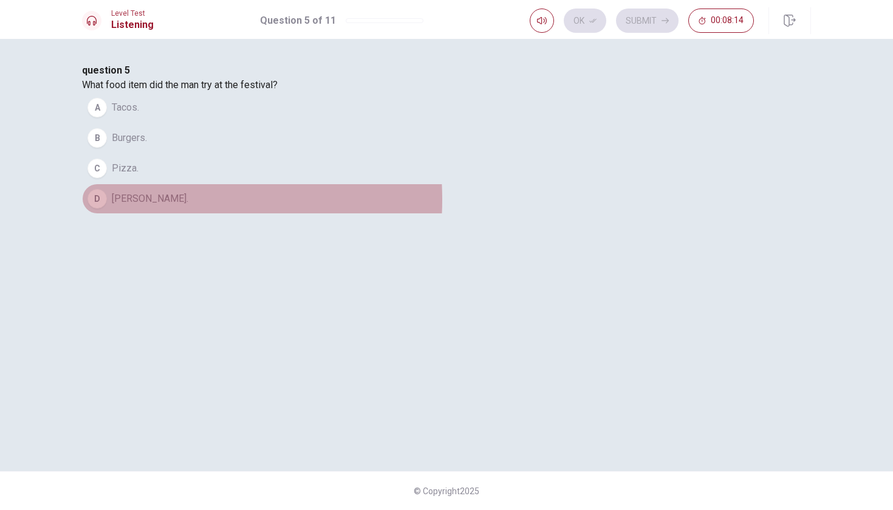
click at [188, 206] on span "[PERSON_NAME]." at bounding box center [150, 198] width 77 height 15
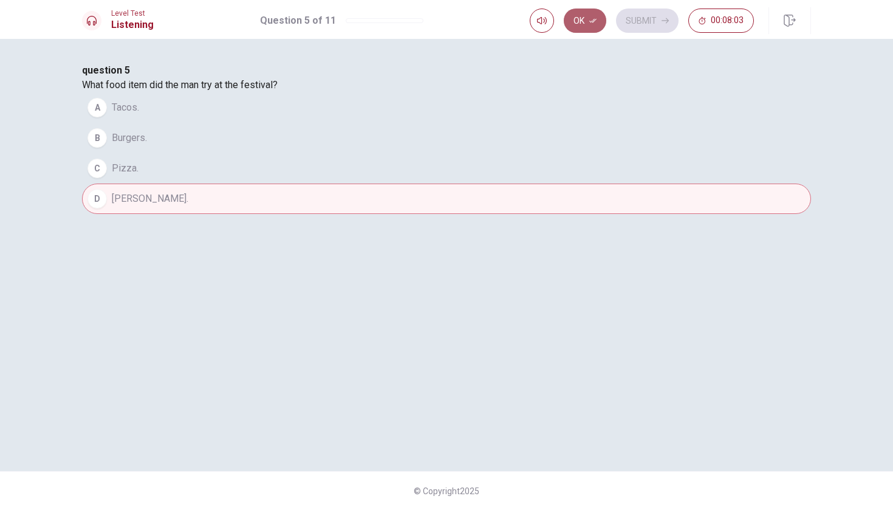
click at [586, 24] on button "Ok" at bounding box center [585, 21] width 43 height 24
click at [656, 24] on button "Submit" at bounding box center [647, 21] width 63 height 24
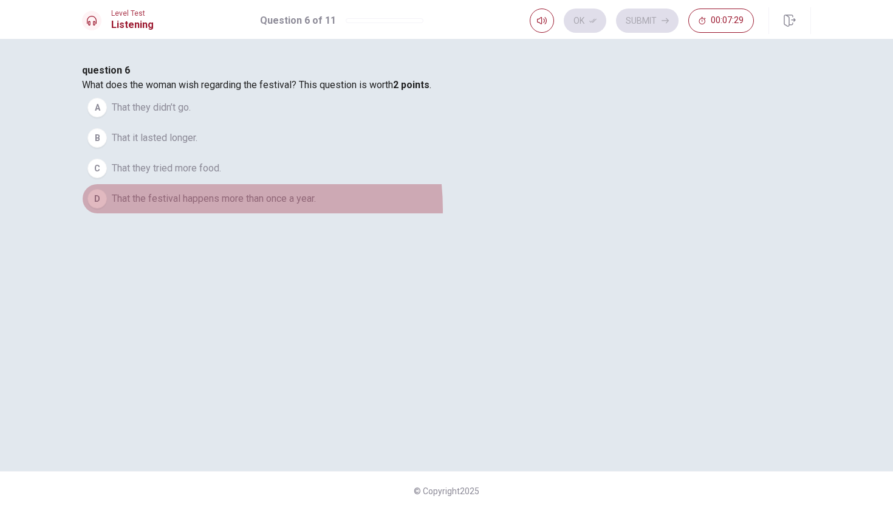
click at [382, 214] on button "D That the festival happens more than once a year." at bounding box center [446, 198] width 729 height 30
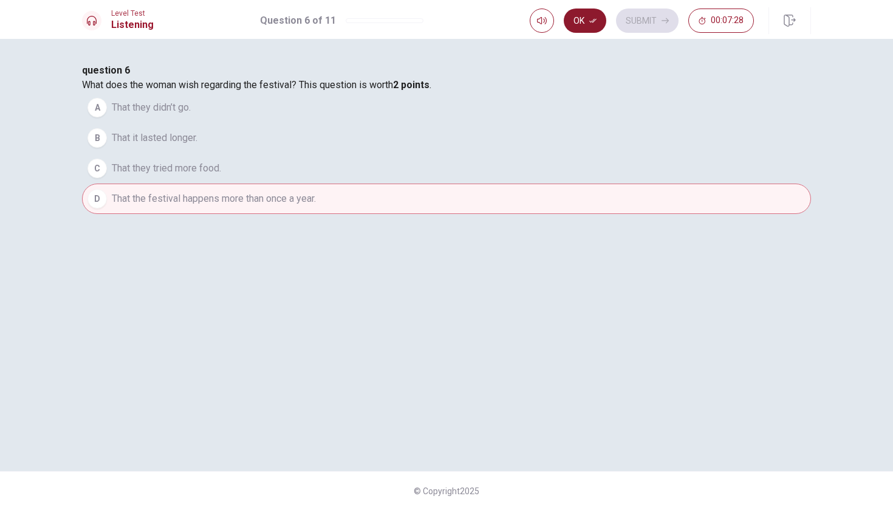
click at [591, 26] on button "Ok" at bounding box center [585, 21] width 43 height 24
click at [221, 176] on span "That they tried more food." at bounding box center [166, 168] width 109 height 15
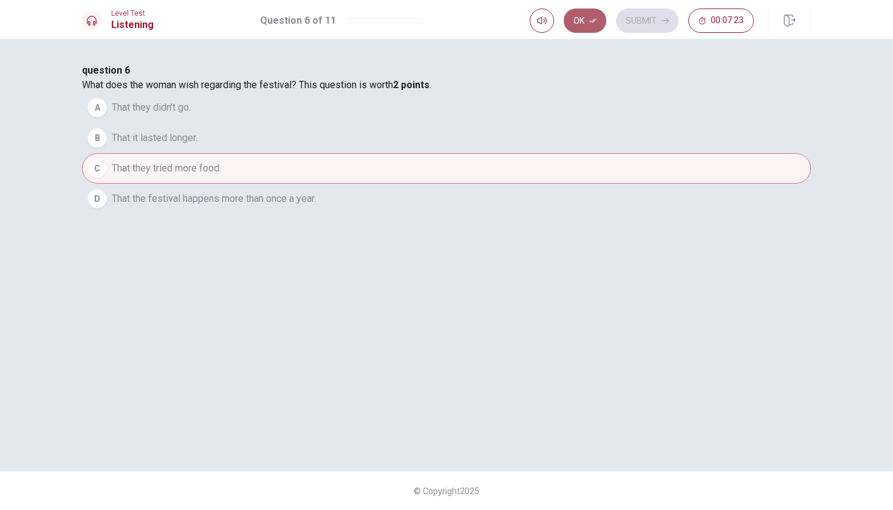
click at [579, 23] on button "Ok" at bounding box center [585, 21] width 43 height 24
click at [658, 9] on button "Submit" at bounding box center [647, 21] width 63 height 24
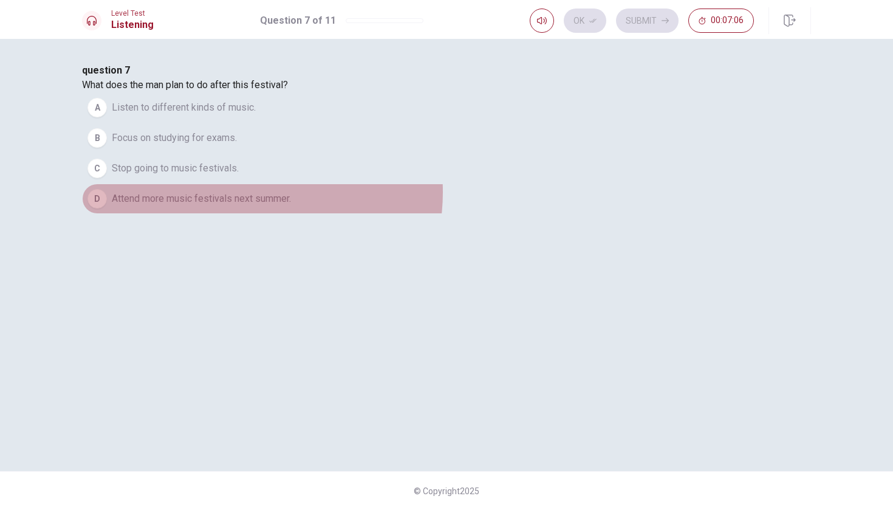
click at [291, 206] on span "Attend more music festivals next summer." at bounding box center [201, 198] width 179 height 15
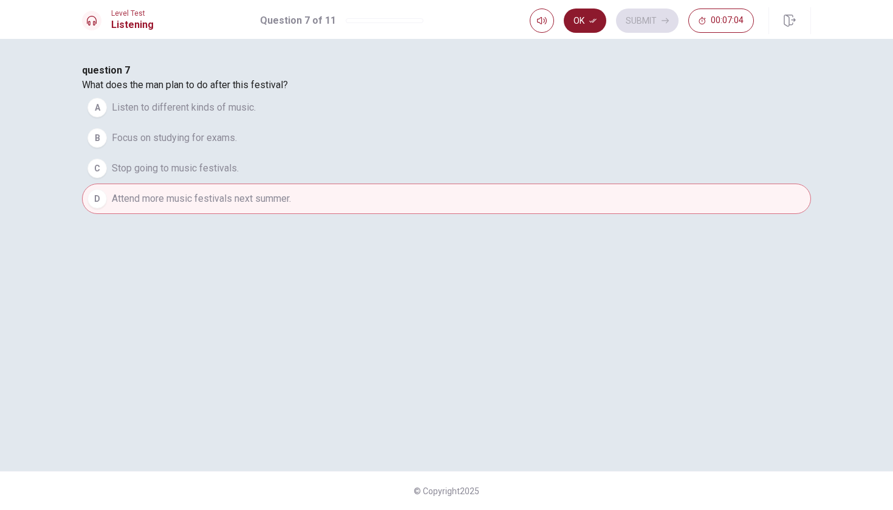
click at [591, 20] on icon "button" at bounding box center [592, 20] width 7 height 7
click at [662, 22] on icon "button" at bounding box center [665, 20] width 7 height 7
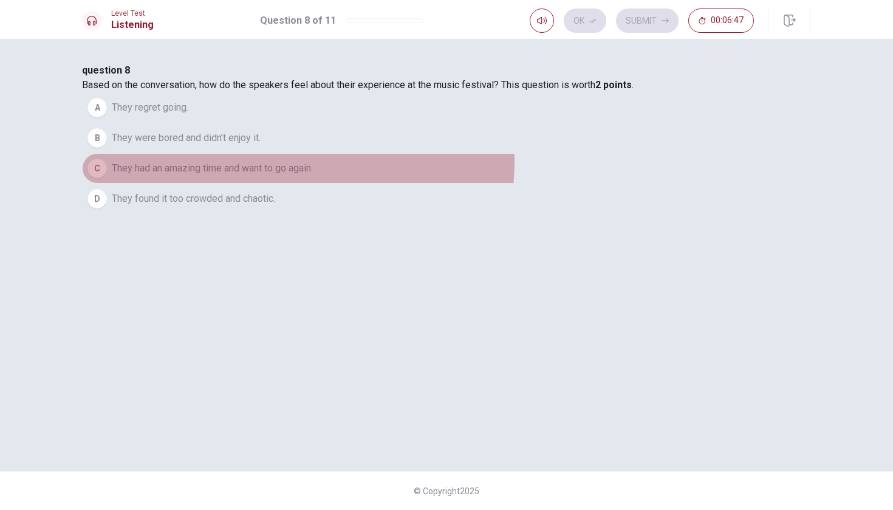
click at [313, 176] on span "They had an amazing time and want to go again." at bounding box center [212, 168] width 201 height 15
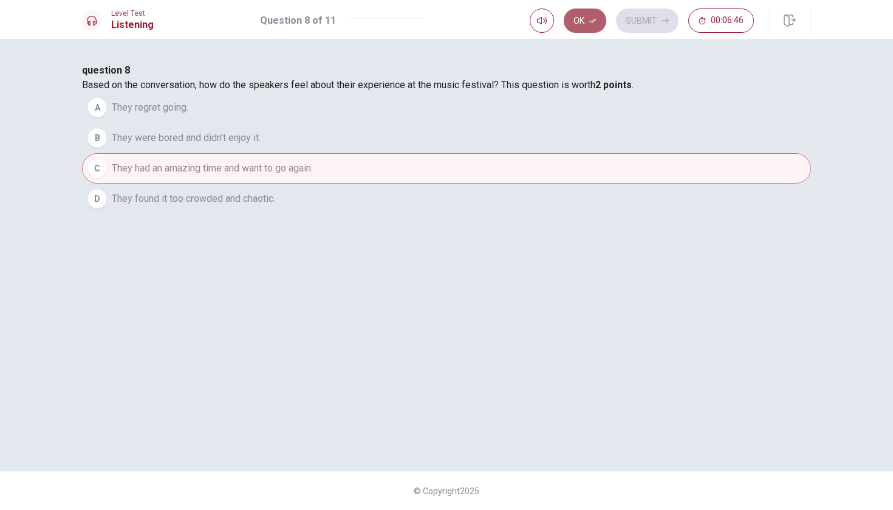
click at [585, 24] on button "Ok" at bounding box center [585, 21] width 43 height 24
click at [646, 19] on button "Submit" at bounding box center [647, 21] width 63 height 24
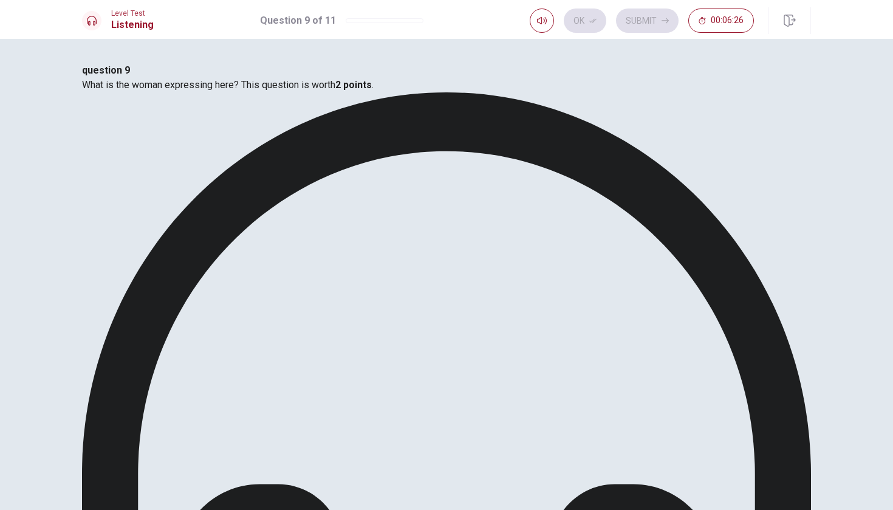
click at [592, 24] on button "Ok" at bounding box center [585, 21] width 43 height 24
click at [663, 21] on icon "button" at bounding box center [665, 20] width 7 height 7
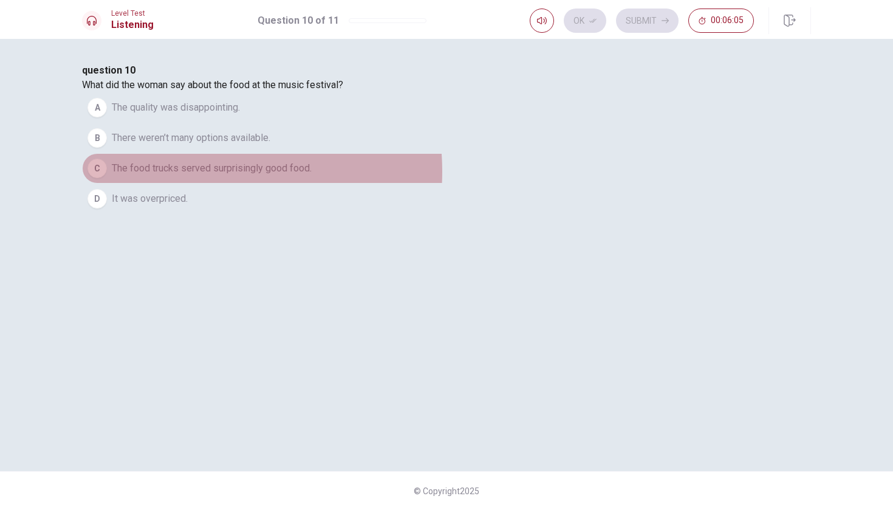
click at [312, 176] on span "The food trucks served surprisingly good food." at bounding box center [212, 168] width 200 height 15
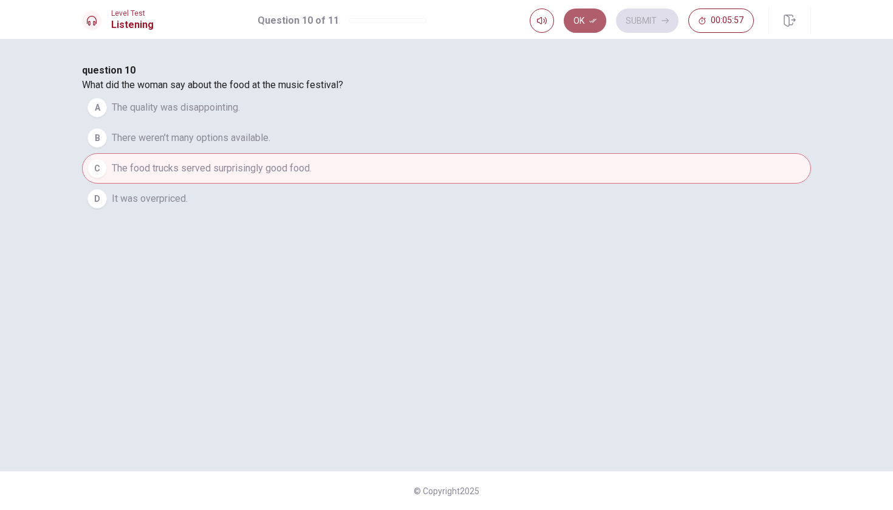
click at [583, 19] on button "Ok" at bounding box center [585, 21] width 43 height 24
click at [644, 25] on button "Submit" at bounding box center [647, 21] width 63 height 24
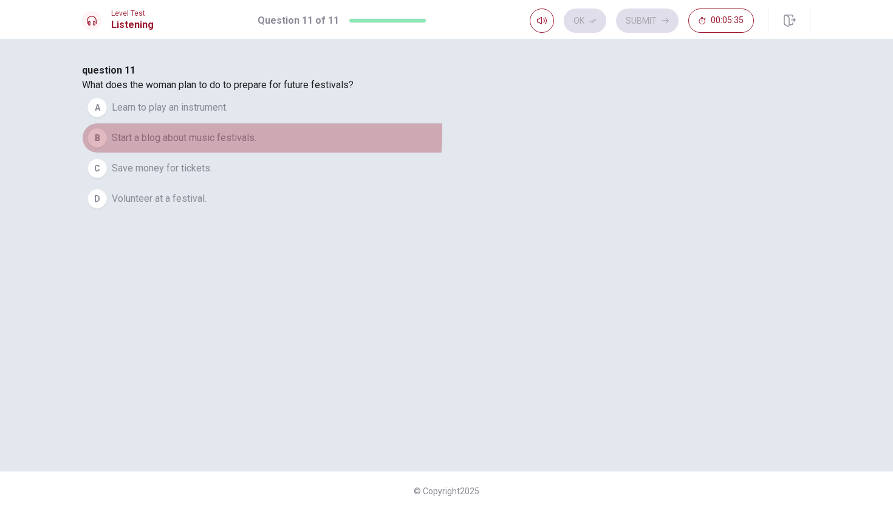
click at [256, 145] on span "Start a blog about music festivals." at bounding box center [184, 138] width 145 height 15
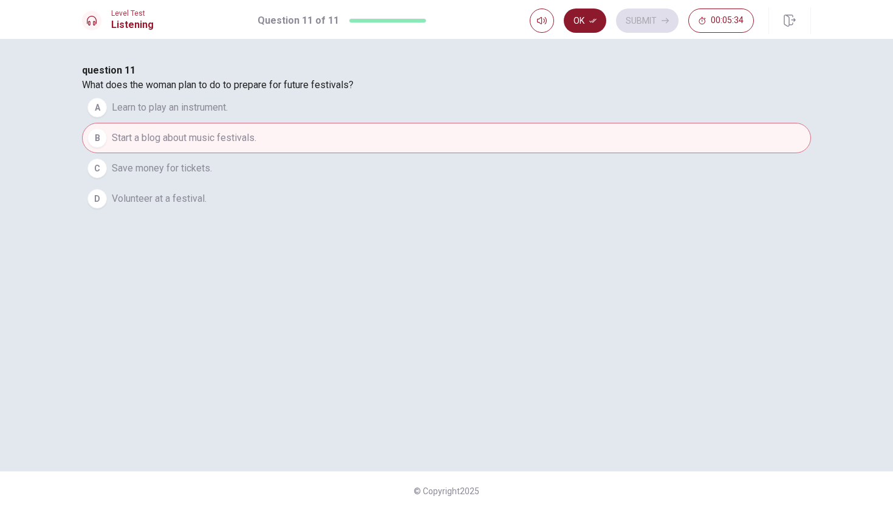
click at [574, 18] on button "Ok" at bounding box center [585, 21] width 43 height 24
click at [640, 27] on button "Submit" at bounding box center [647, 21] width 63 height 24
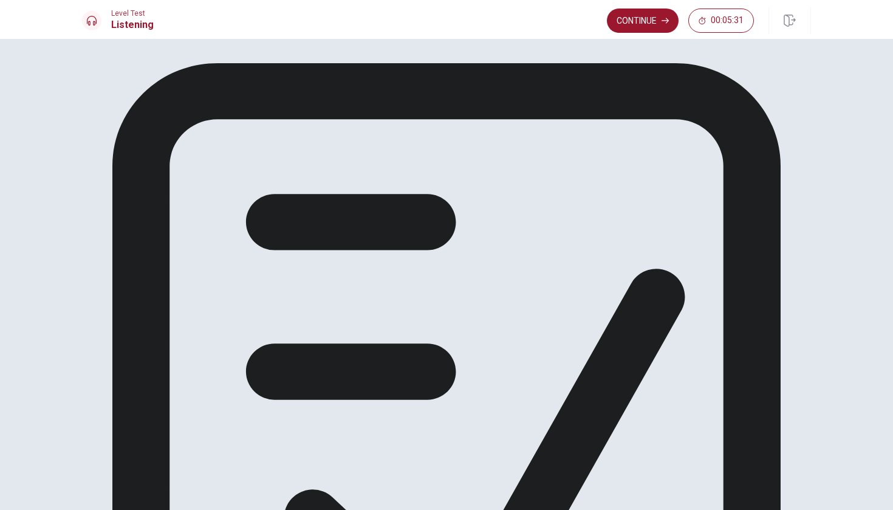
scroll to position [1, 0]
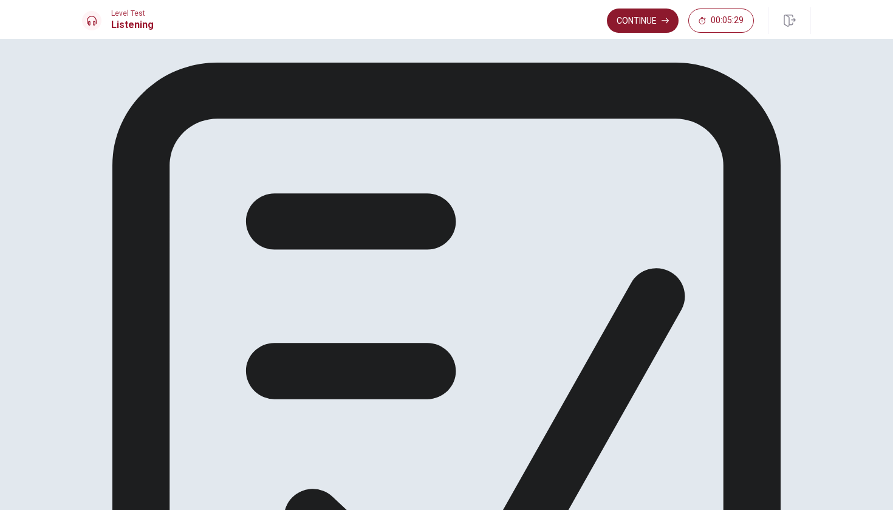
click at [656, 15] on button "Continue" at bounding box center [643, 21] width 72 height 24
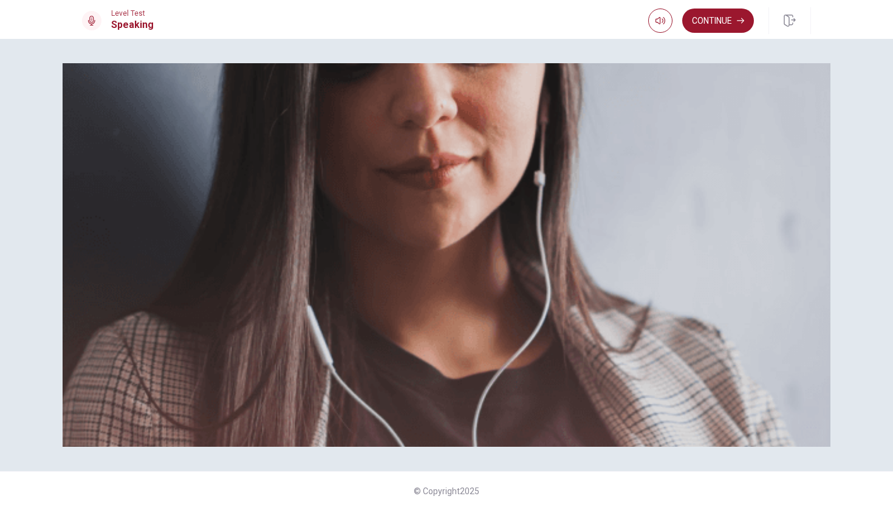
scroll to position [117, 0]
click at [734, 20] on button "Continue" at bounding box center [718, 21] width 72 height 24
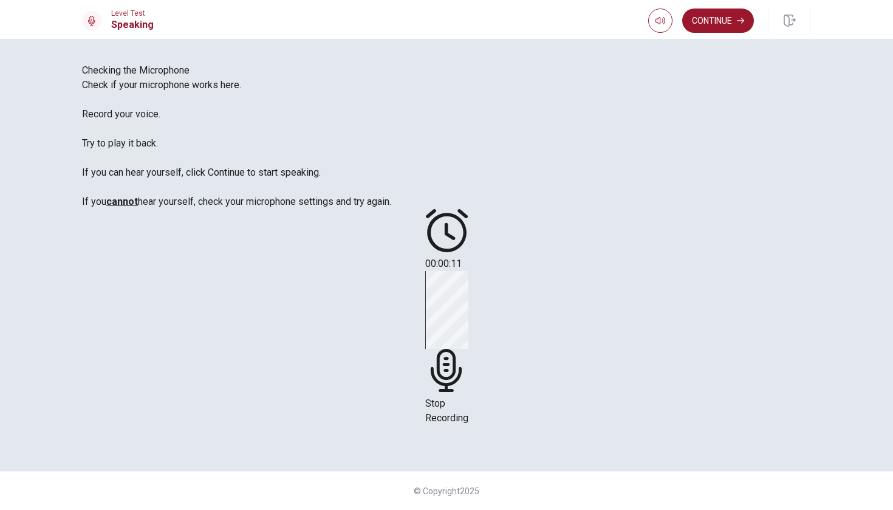
click at [468, 397] on span "Stop Recording" at bounding box center [446, 410] width 43 height 26
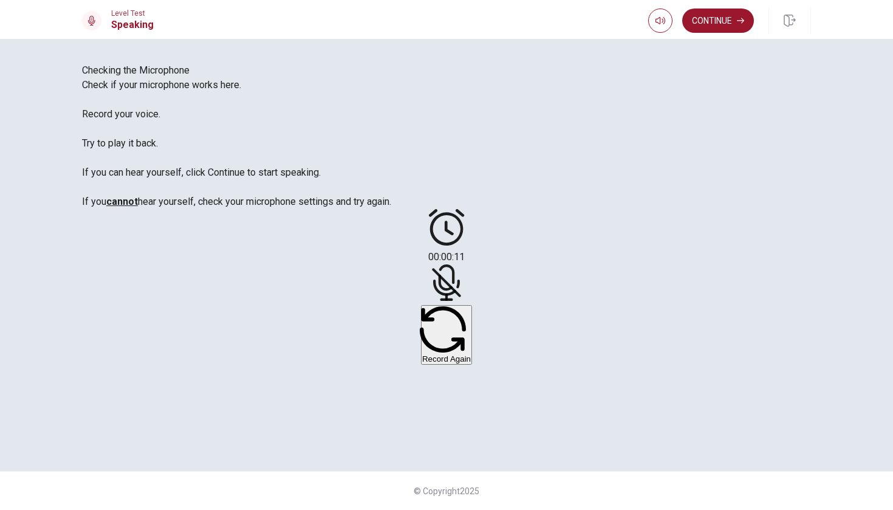
scroll to position [0, 0]
click at [465, 264] on icon at bounding box center [446, 282] width 36 height 36
click at [465, 264] on div at bounding box center [446, 284] width 36 height 41
click at [432, 315] on icon "Play Audio" at bounding box center [432, 315] width 0 height 0
click at [444, 315] on icon "Record Again" at bounding box center [437, 322] width 15 height 15
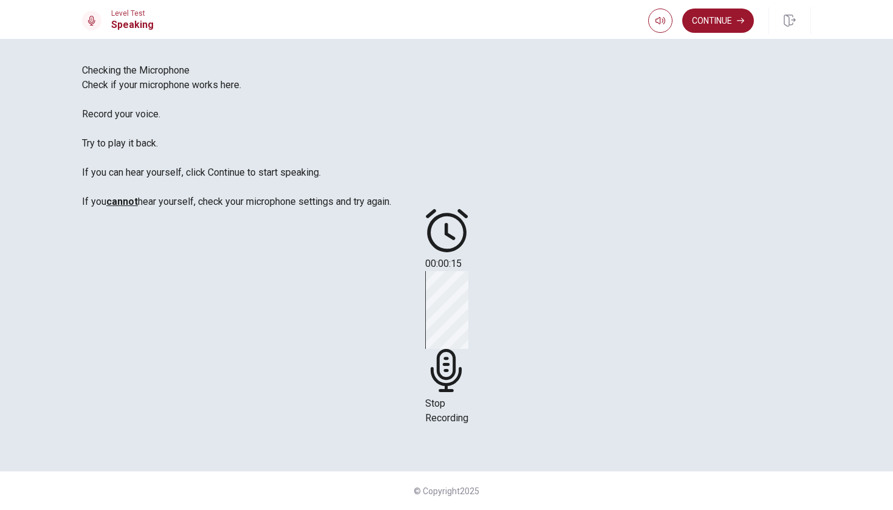
click at [468, 271] on div "Stop Recording" at bounding box center [446, 348] width 43 height 154
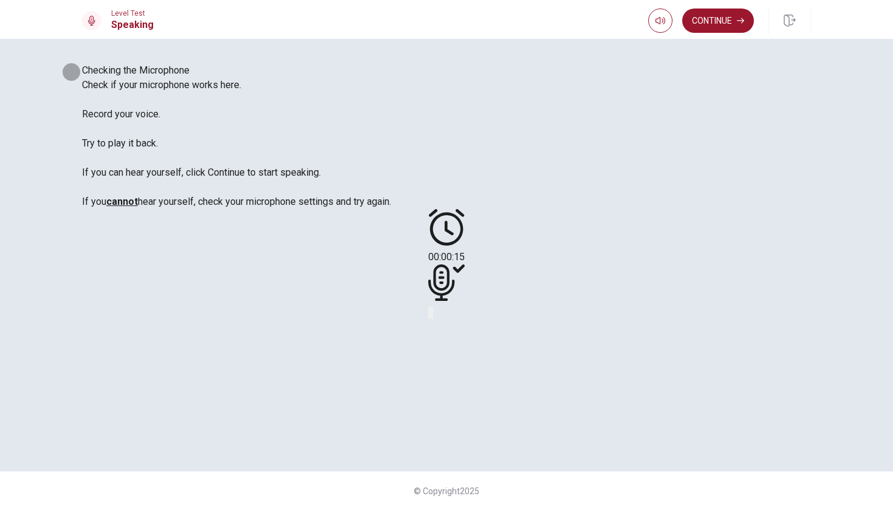
click at [432, 315] on icon "Play Audio" at bounding box center [432, 315] width 0 height 0
click at [472, 305] on button "Record Again" at bounding box center [446, 335] width 51 height 60
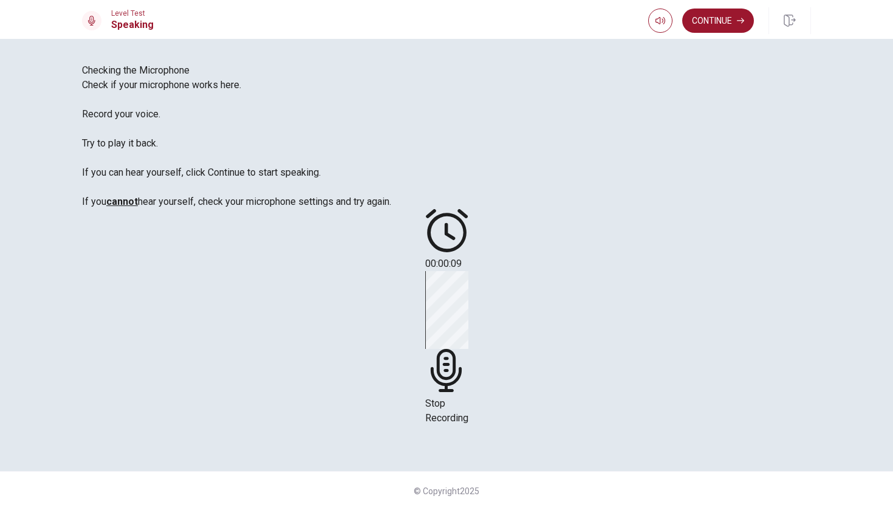
click at [468, 349] on icon at bounding box center [446, 370] width 43 height 43
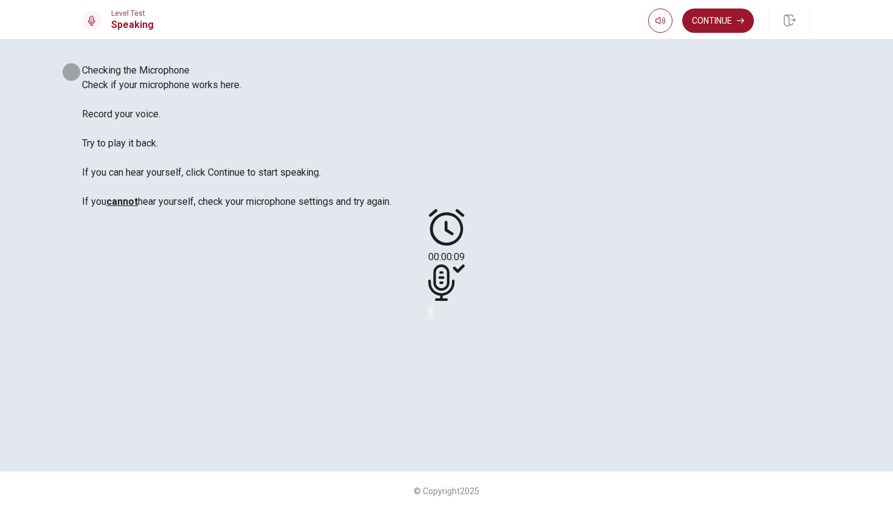
click at [433, 307] on button "Play Audio" at bounding box center [432, 313] width 2 height 12
click at [731, 26] on button "Continue" at bounding box center [718, 21] width 72 height 24
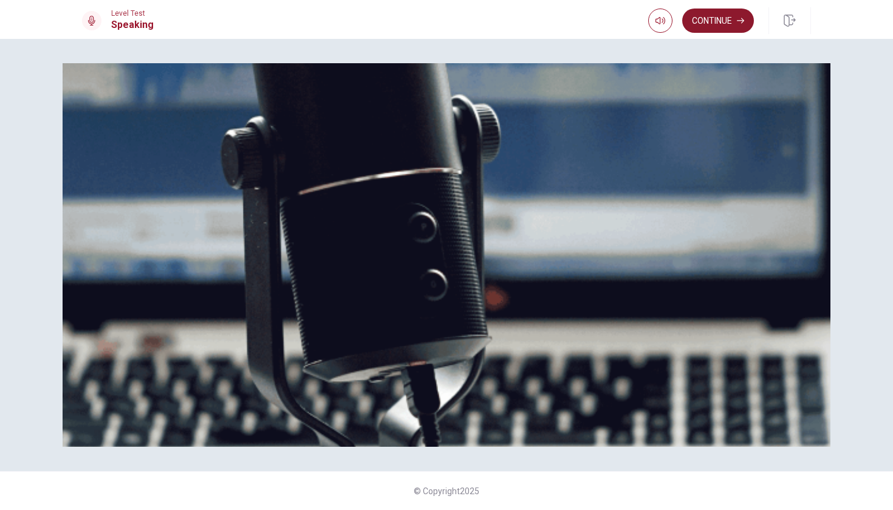
click at [745, 17] on button "Continue" at bounding box center [718, 21] width 72 height 24
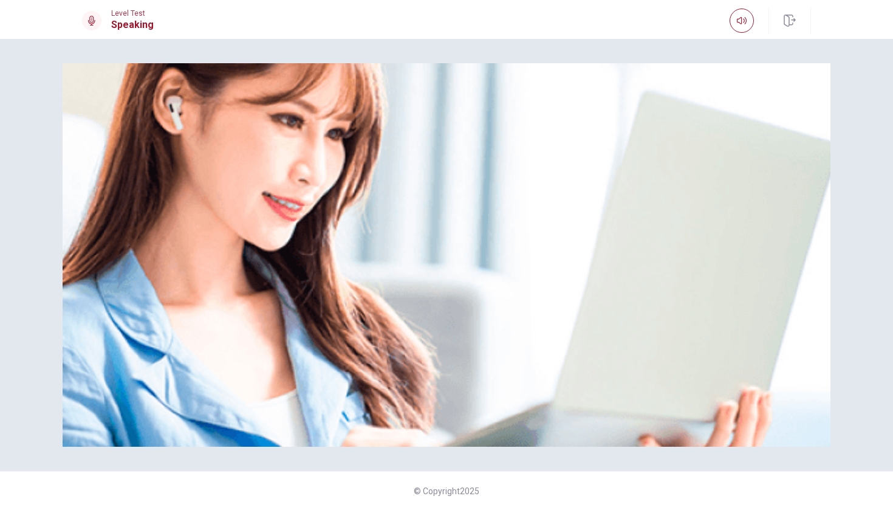
scroll to position [23, 0]
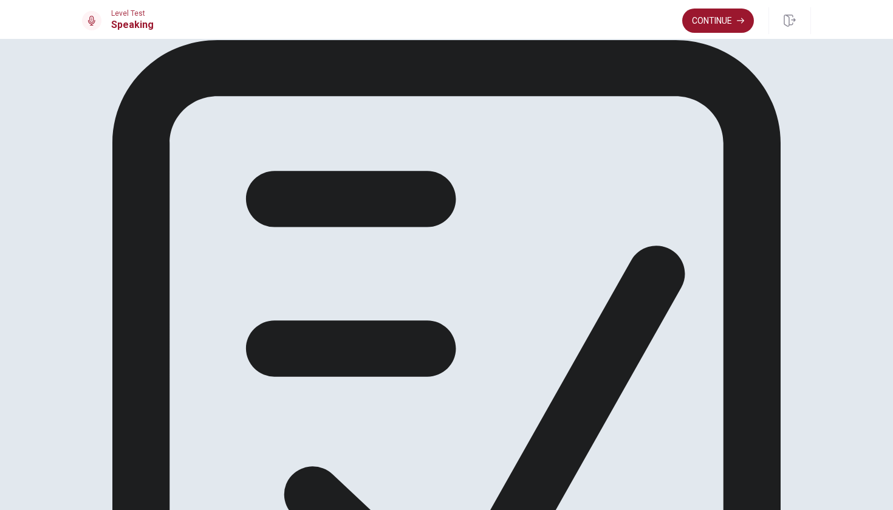
scroll to position [0, 0]
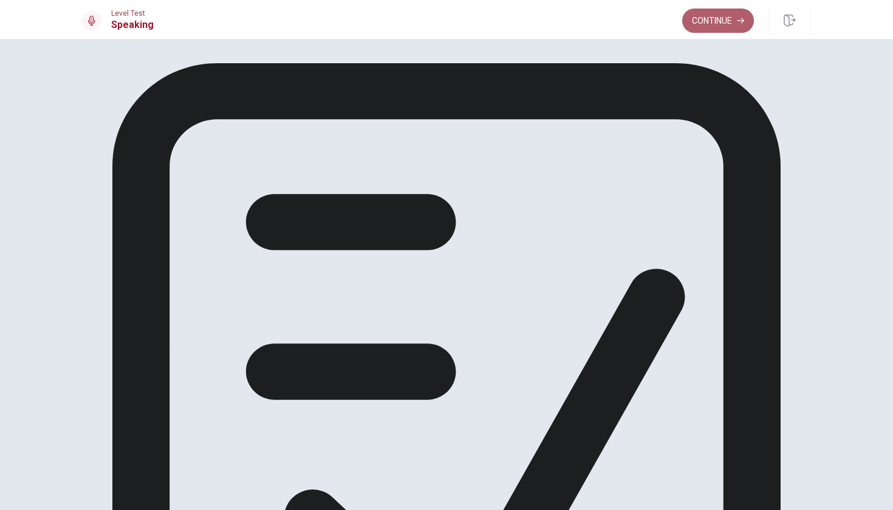
click at [711, 19] on button "Continue" at bounding box center [718, 21] width 72 height 24
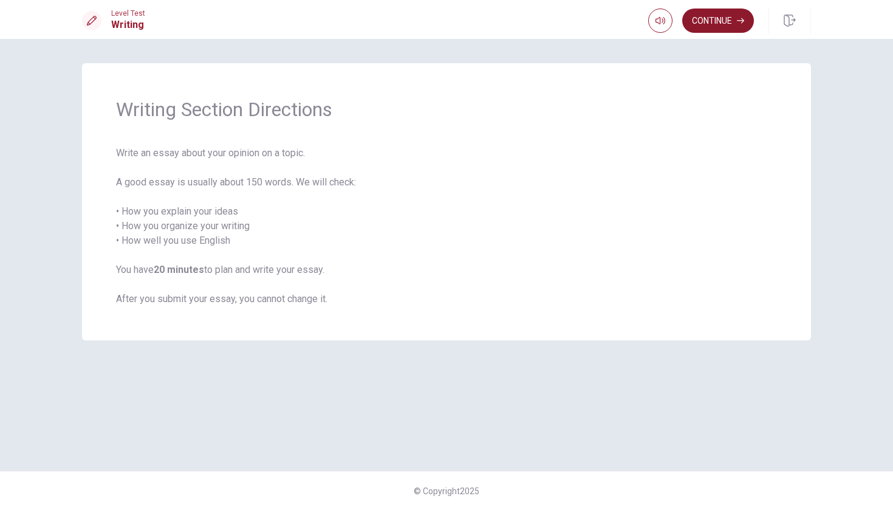
click at [714, 26] on button "Continue" at bounding box center [718, 21] width 72 height 24
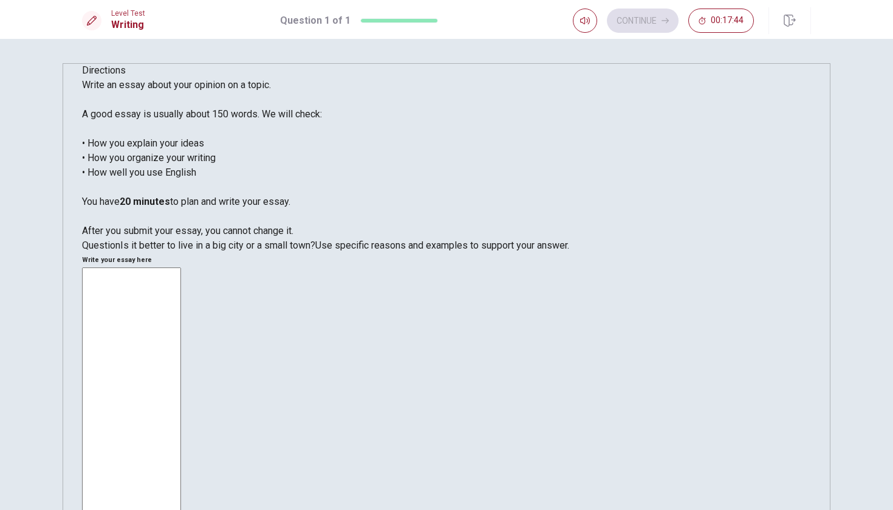
click at [181, 267] on textarea at bounding box center [131, 435] width 99 height 336
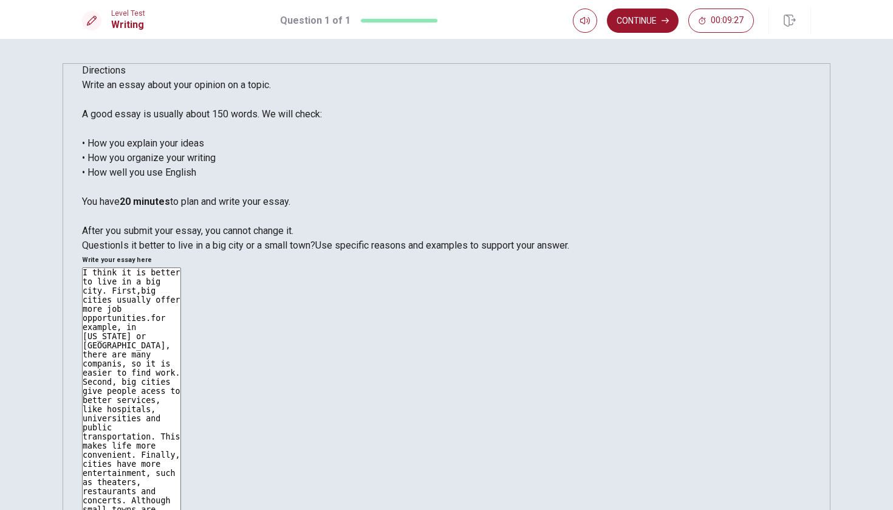
click at [181, 267] on textarea "I think it is better to live in a big city. First,big cities usually offer more…" at bounding box center [131, 435] width 99 height 336
drag, startPoint x: 718, startPoint y: 234, endPoint x: 737, endPoint y: 250, distance: 25.1
click at [181, 267] on textarea "I think it is better to live in a big city. First,big cities usually offer more…" at bounding box center [131, 435] width 99 height 336
drag, startPoint x: 716, startPoint y: 252, endPoint x: 595, endPoint y: 248, distance: 121.6
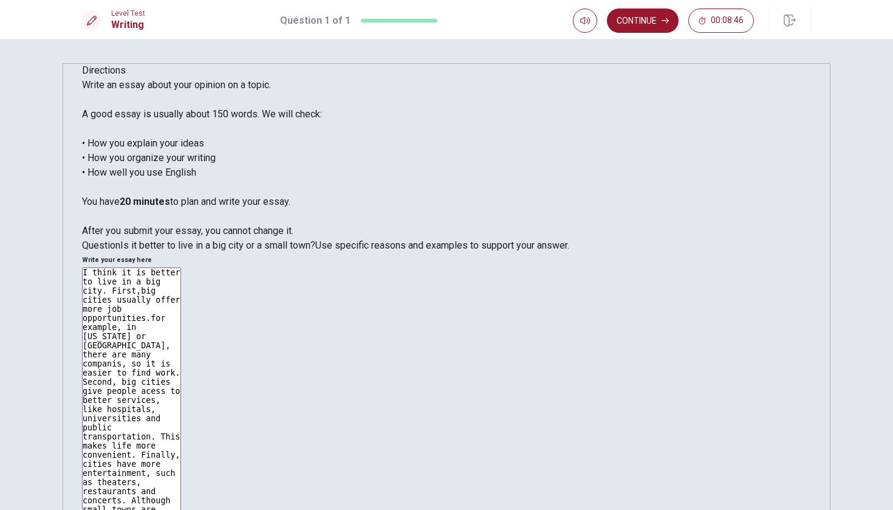
click at [181, 267] on textarea "I think it is better to live in a big city. First,big cities usually offer more…" at bounding box center [131, 435] width 99 height 336
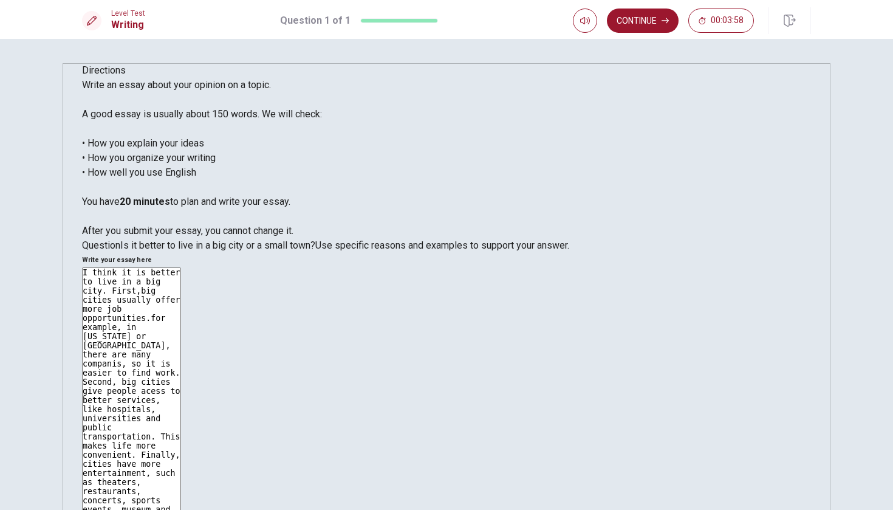
click at [181, 267] on textarea "I think it is better to live in a big city. First,big cities usually offer more…" at bounding box center [131, 435] width 99 height 336
click at [181, 274] on textarea "I think it is better to live in a big city. First,big cities usually offer more…" at bounding box center [131, 435] width 99 height 336
click at [181, 337] on textarea "I think it is better to live in a big city. First,big cities usually offer more…" at bounding box center [131, 435] width 99 height 336
type textarea "I think it is better to live in a big city. First,big cities usually offer more…"
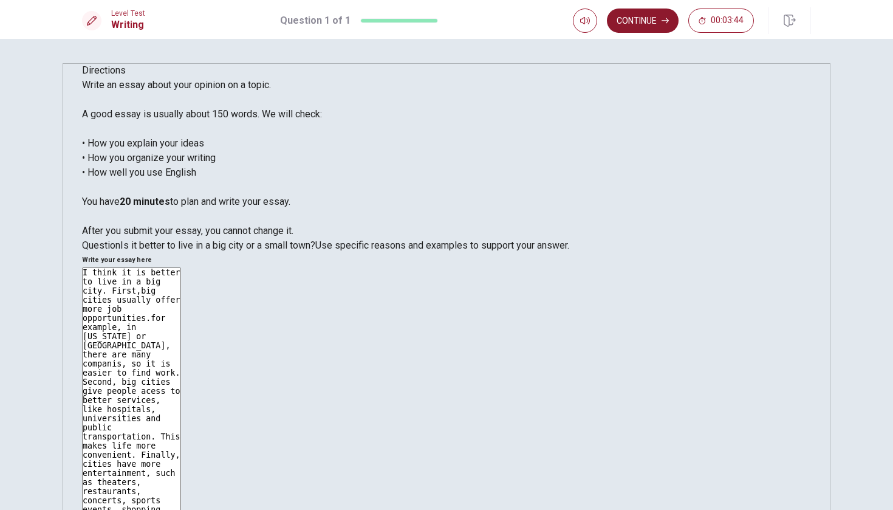
click at [651, 18] on button "Continue" at bounding box center [643, 21] width 72 height 24
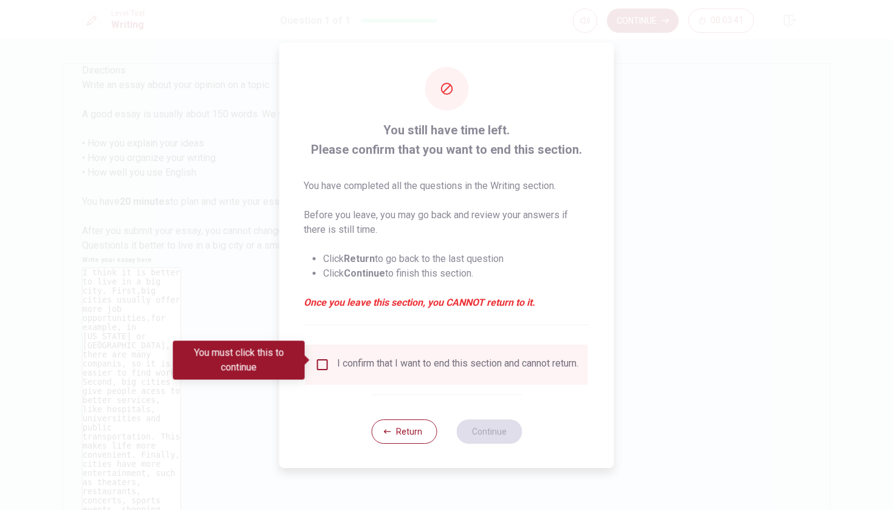
click at [320, 361] on input "You must click this to continue" at bounding box center [322, 364] width 15 height 15
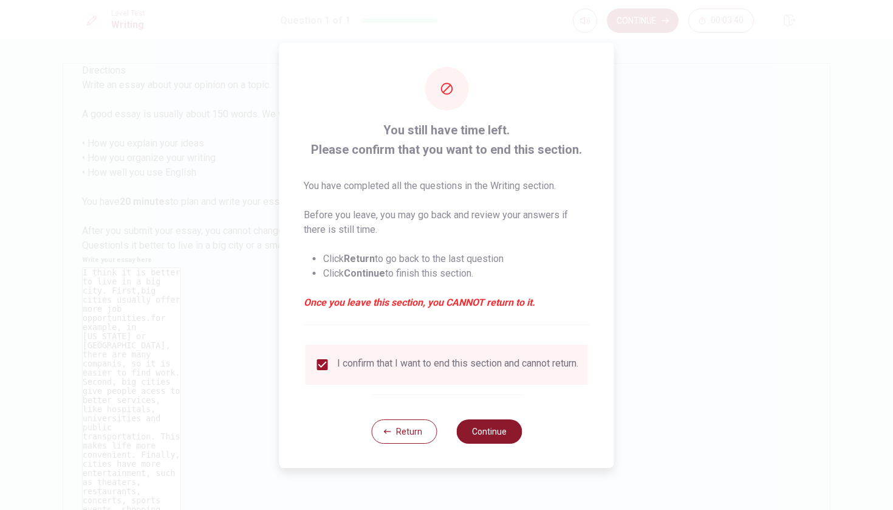
click at [484, 438] on button "Continue" at bounding box center [489, 431] width 66 height 24
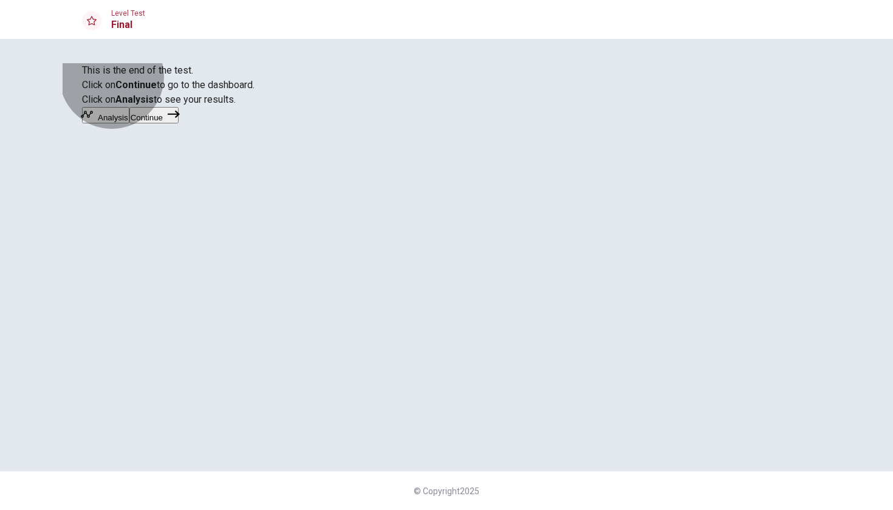
click at [179, 123] on button "Continue" at bounding box center [153, 115] width 49 height 16
